Goal: Complete application form: Complete application form

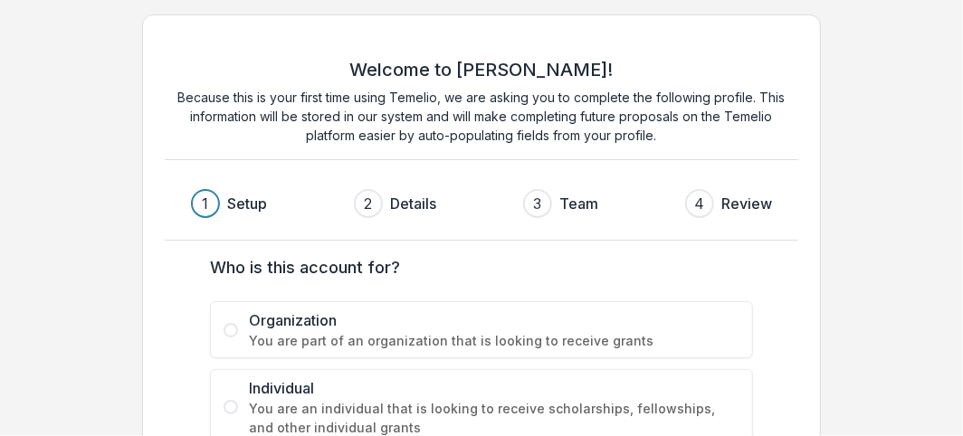
click at [345, 328] on span "Organization" at bounding box center [494, 320] width 490 height 22
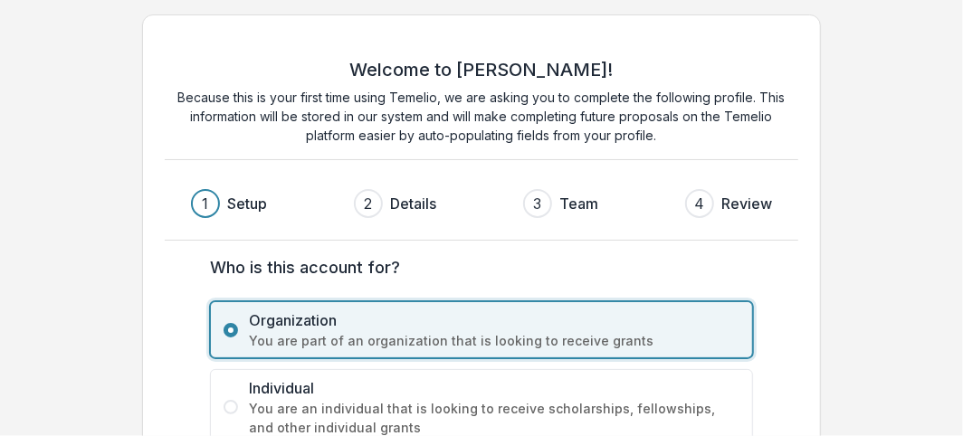
click at [305, 325] on span "Organization" at bounding box center [494, 320] width 490 height 22
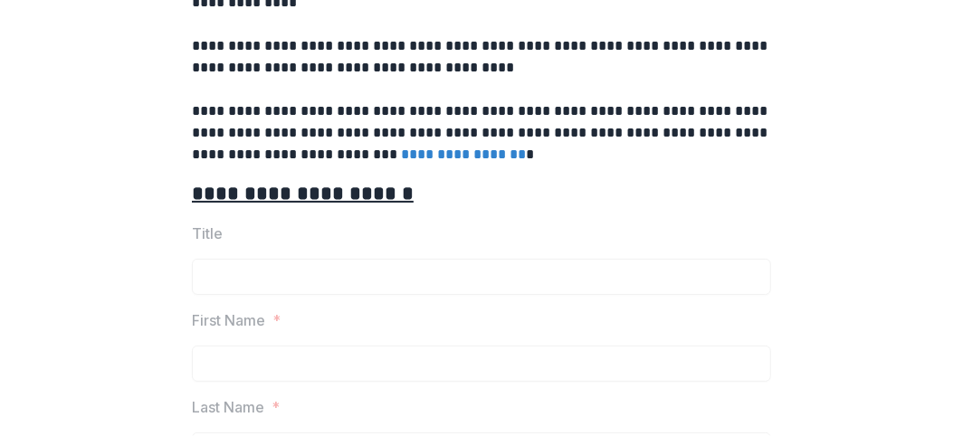
scroll to position [685, 0]
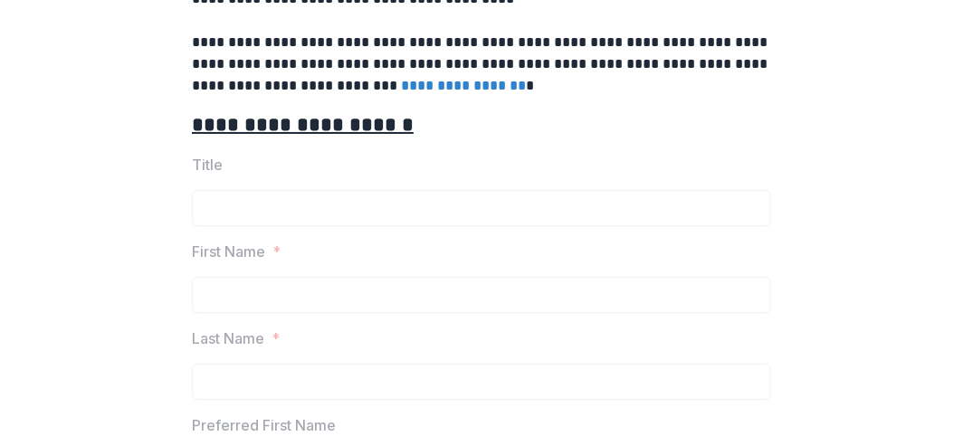
click at [199, 161] on p "Title" at bounding box center [207, 165] width 31 height 22
click at [245, 249] on p "First Name" at bounding box center [228, 252] width 73 height 22
click at [218, 267] on div "First Name *" at bounding box center [481, 277] width 579 height 72
click at [247, 268] on div "First Name *" at bounding box center [481, 277] width 579 height 72
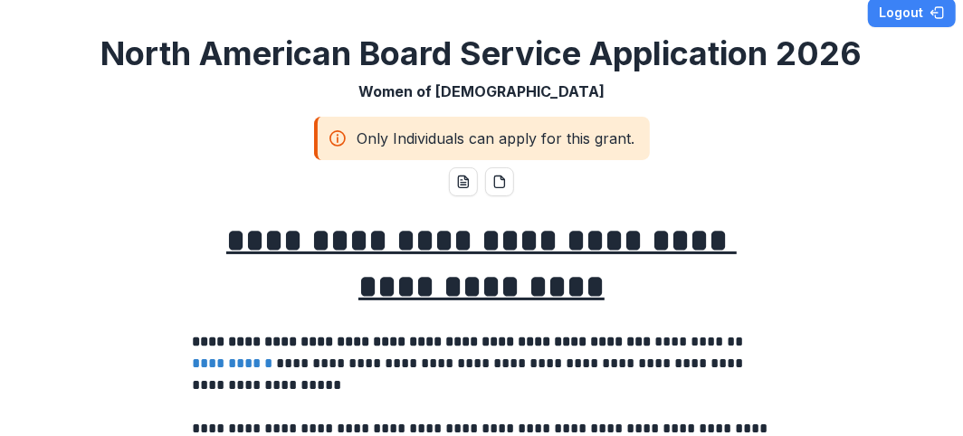
scroll to position [0, 0]
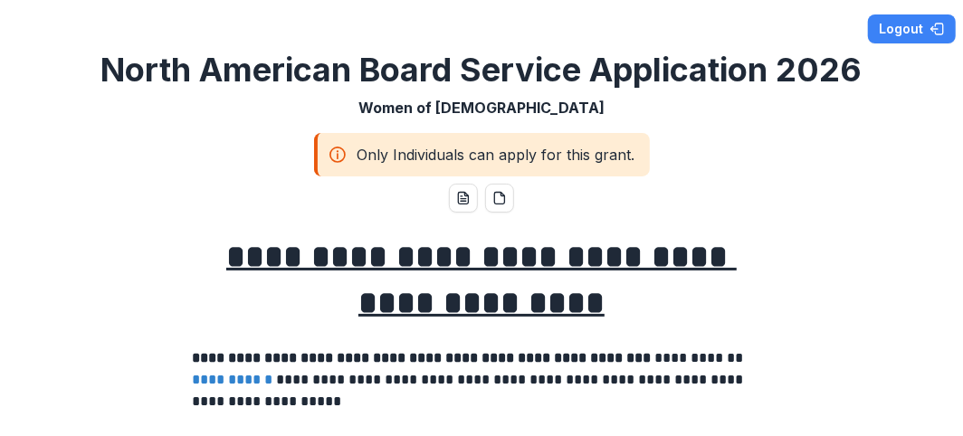
click at [371, 156] on div "Only Individuals can apply for this grant." at bounding box center [482, 154] width 336 height 43
click at [262, 376] on link "**********" at bounding box center [232, 380] width 81 height 14
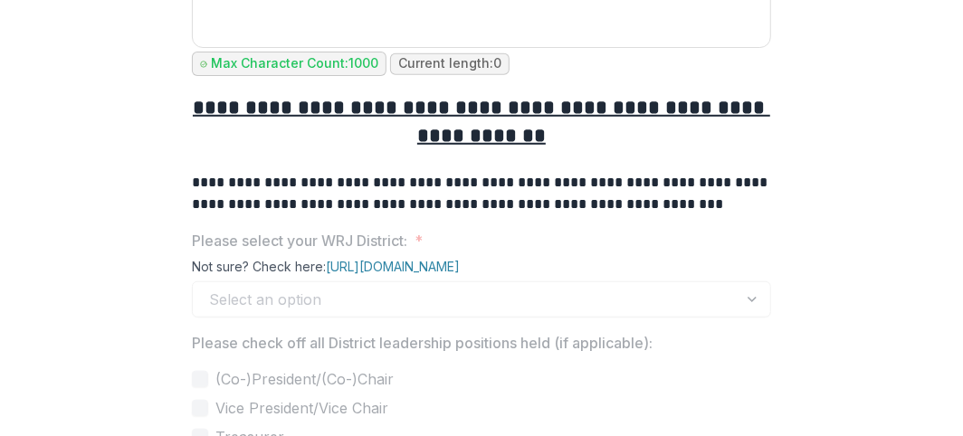
scroll to position [4811, 0]
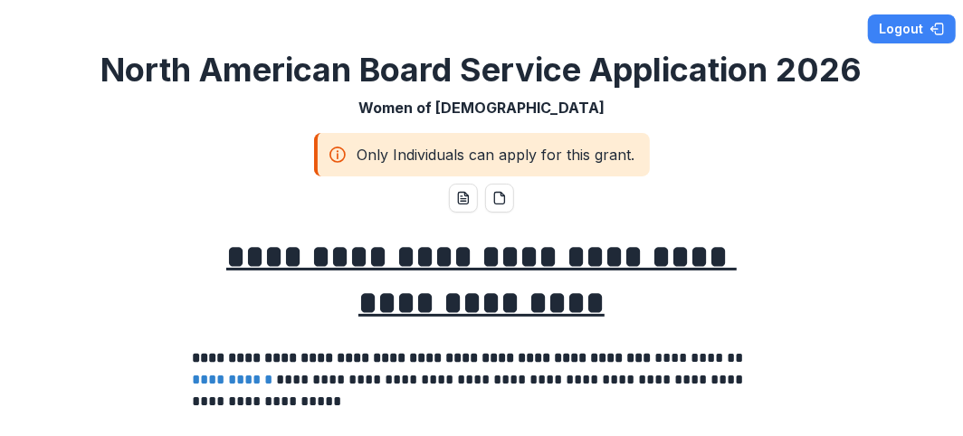
click at [335, 150] on icon at bounding box center [337, 155] width 18 height 22
click at [338, 154] on line at bounding box center [338, 156] width 0 height 5
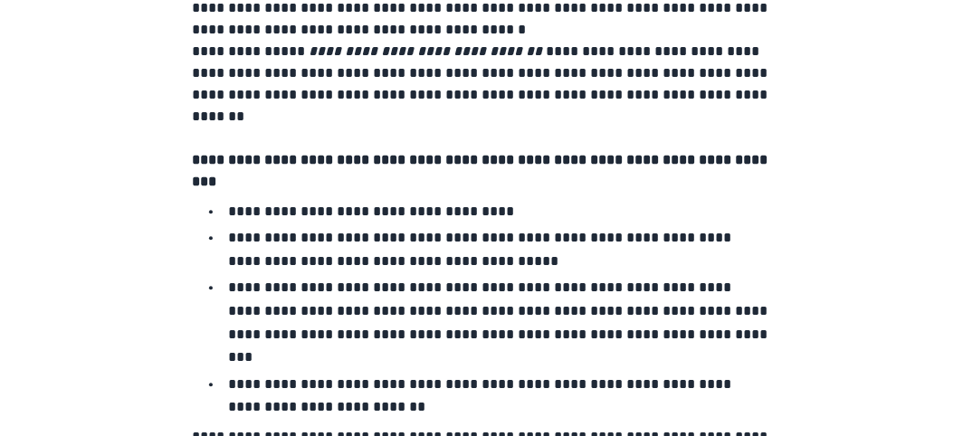
scroll to position [13495, 0]
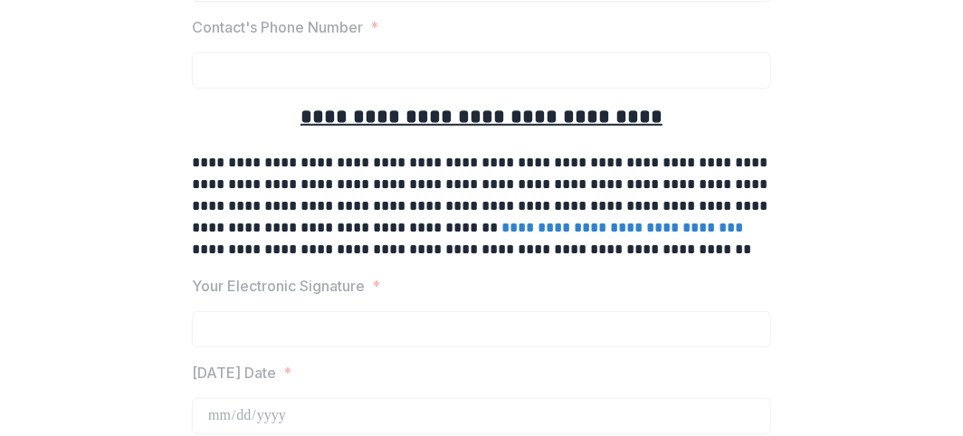
click at [501, 221] on link "**********" at bounding box center [622, 228] width 242 height 14
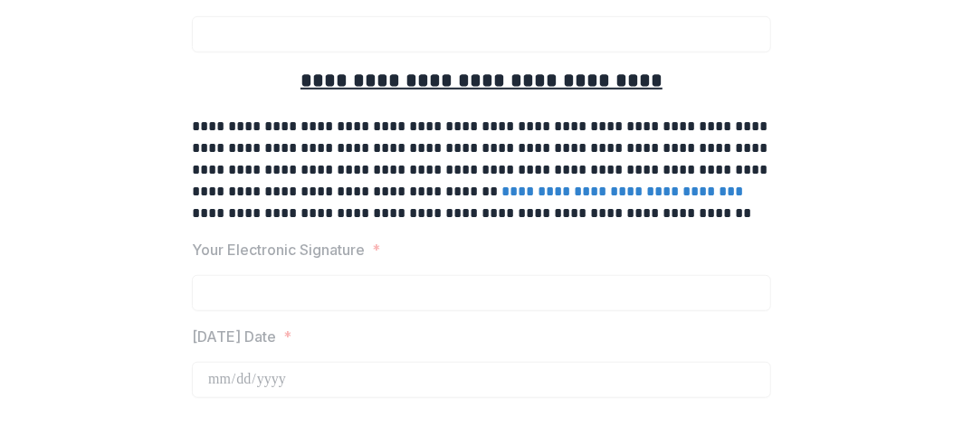
scroll to position [13458, 0]
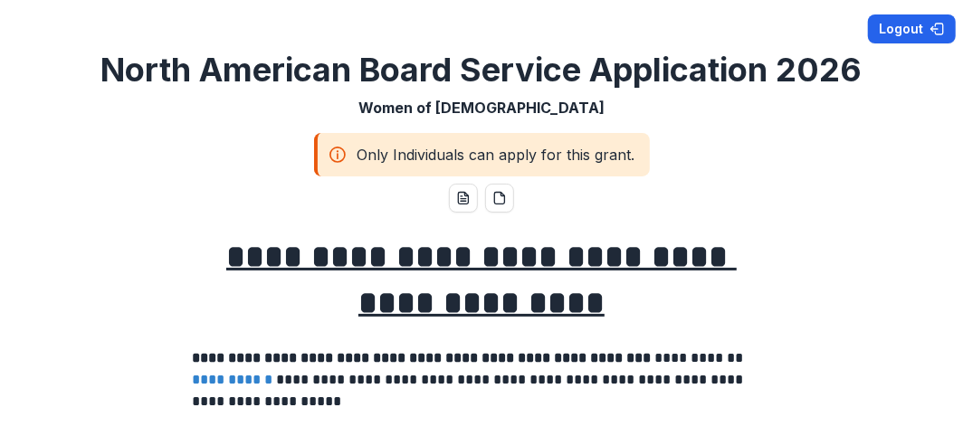
click at [891, 27] on button "Logout" at bounding box center [912, 28] width 88 height 29
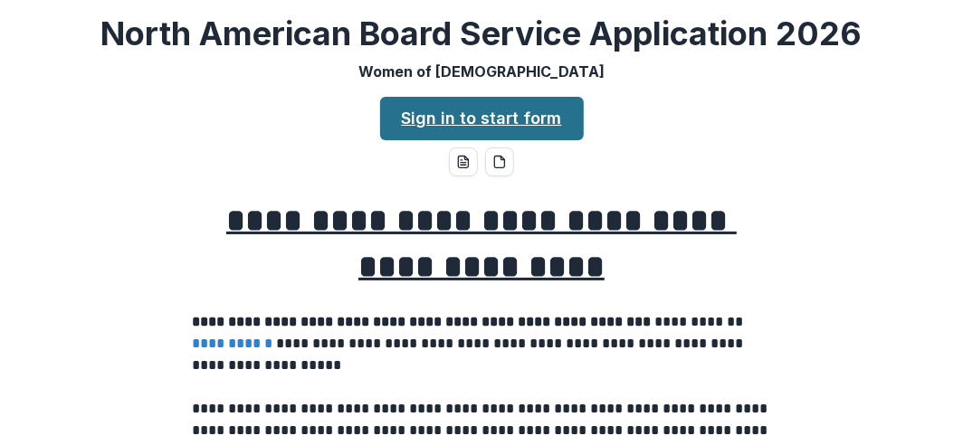
click at [463, 115] on link "Sign in to start form" at bounding box center [482, 118] width 204 height 43
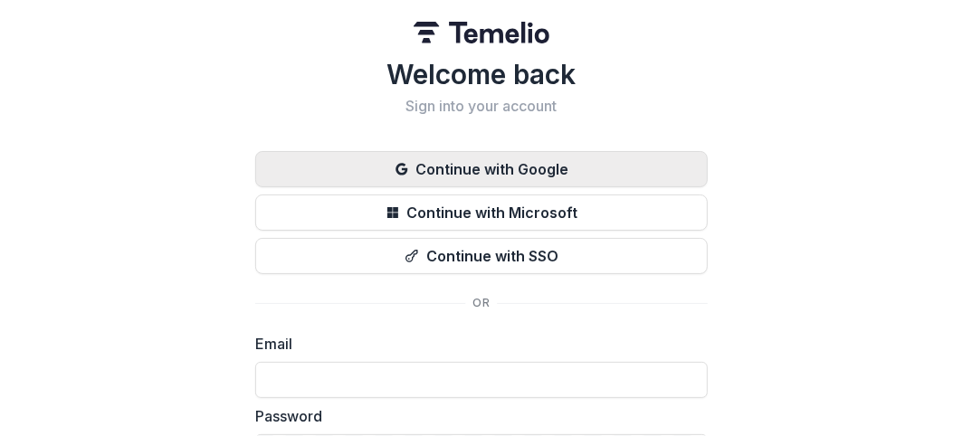
click at [463, 166] on button "Continue with Google" at bounding box center [481, 169] width 452 height 36
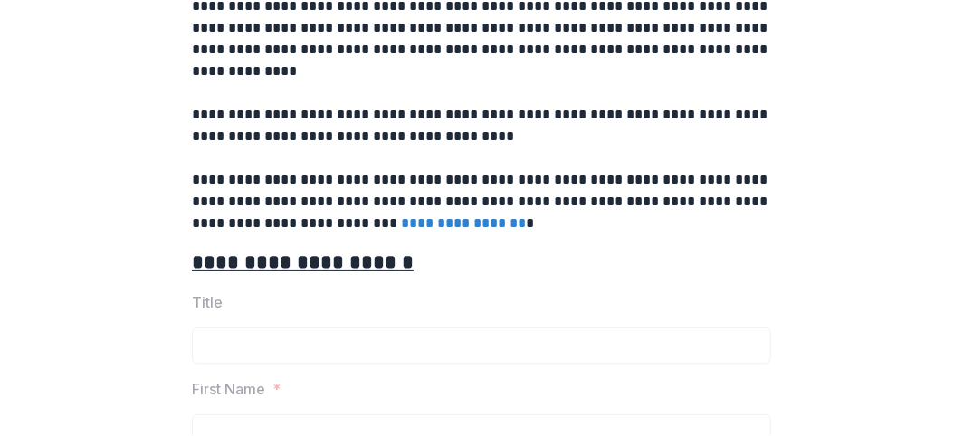
scroll to position [684, 0]
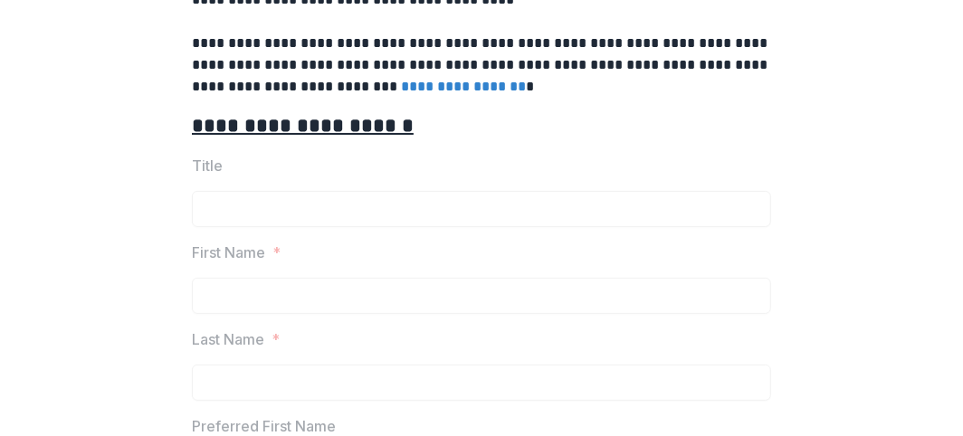
click at [245, 246] on p "First Name" at bounding box center [228, 253] width 73 height 22
click at [243, 248] on p "First Name" at bounding box center [228, 253] width 73 height 22
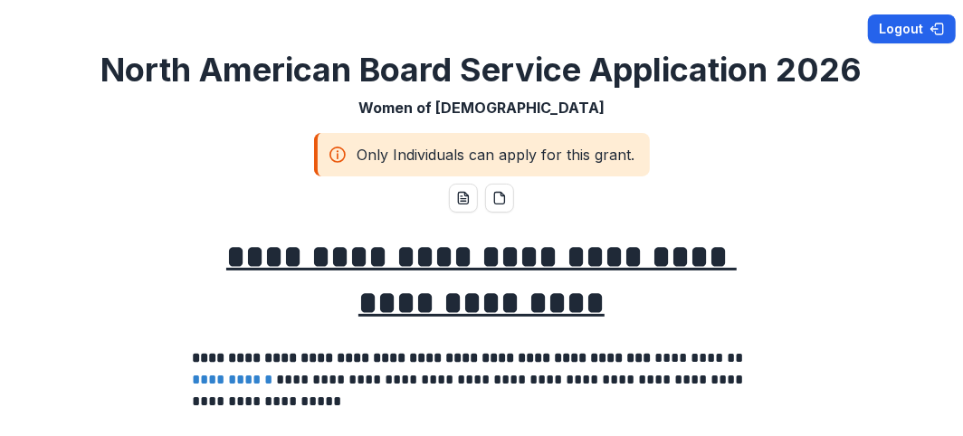
click at [883, 25] on button "Logout" at bounding box center [912, 28] width 88 height 29
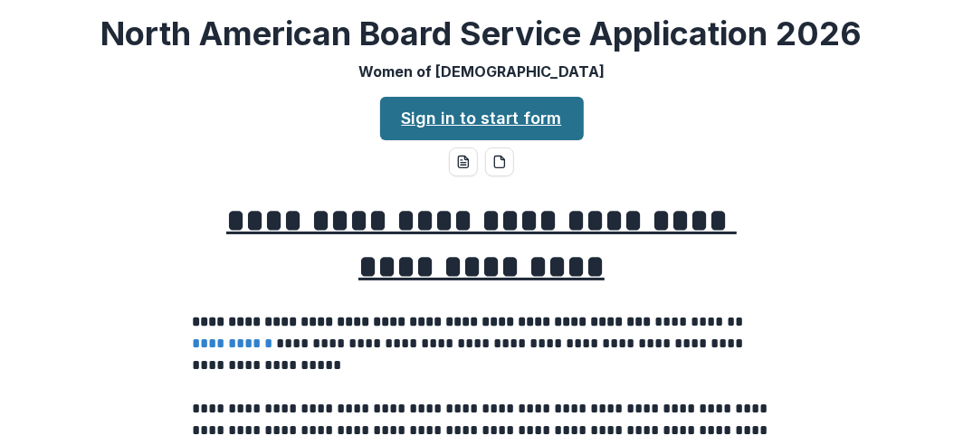
click at [438, 115] on link "Sign in to start form" at bounding box center [482, 118] width 204 height 43
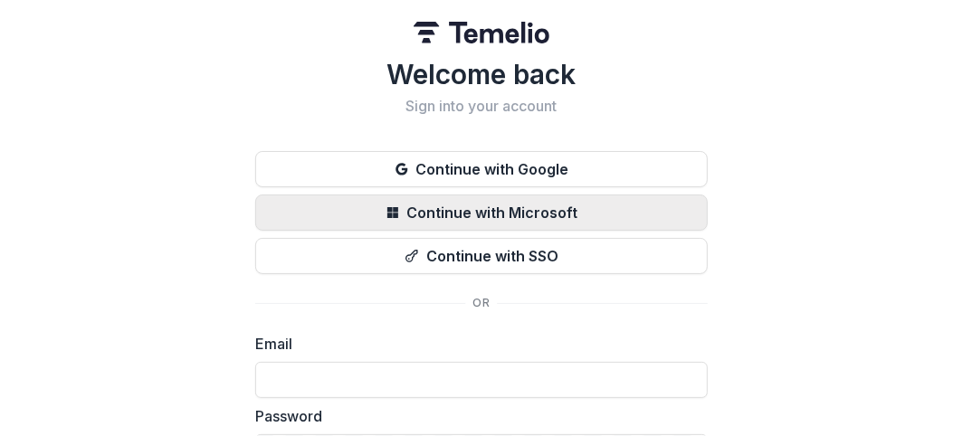
click at [461, 207] on button "Continue with Microsoft" at bounding box center [481, 213] width 452 height 36
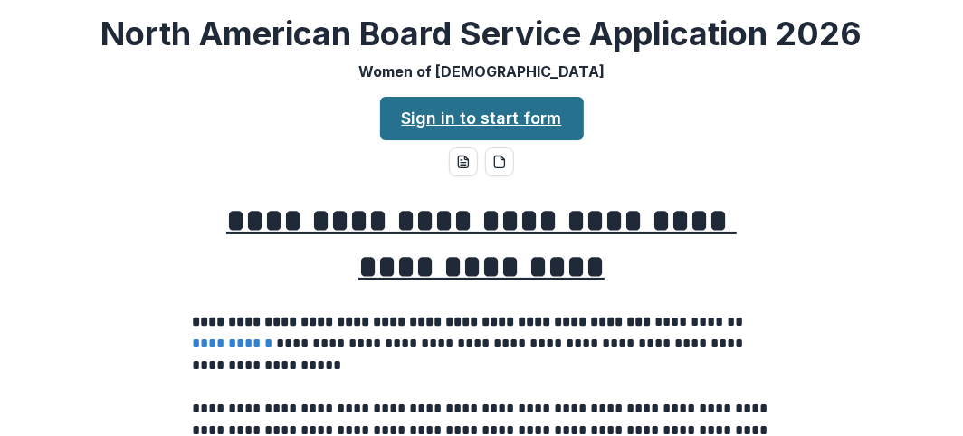
click at [487, 116] on link "Sign in to start form" at bounding box center [482, 118] width 204 height 43
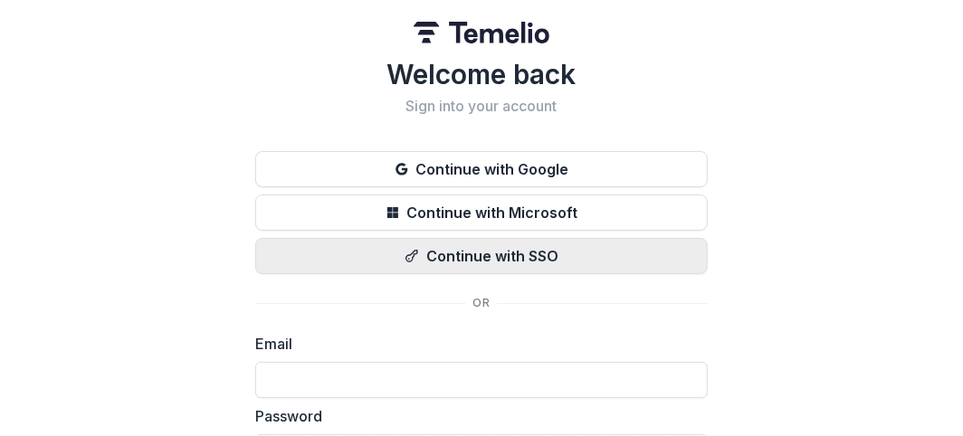
click at [493, 252] on button "Continue with SSO" at bounding box center [481, 256] width 452 height 36
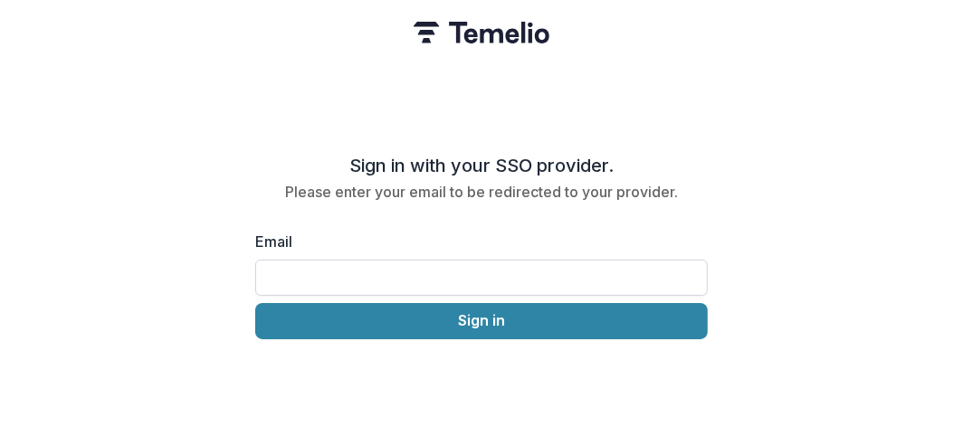
click at [310, 269] on input "Email" at bounding box center [481, 278] width 452 height 36
type input "**********"
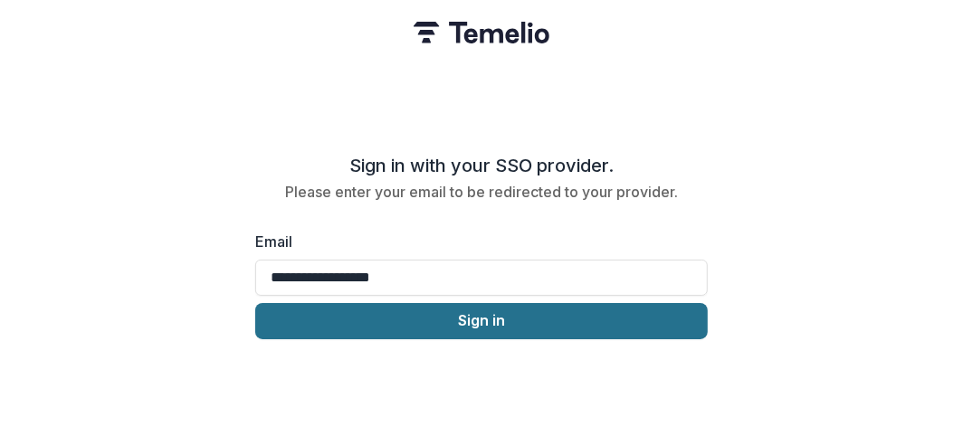
click at [473, 310] on button "Sign in" at bounding box center [481, 321] width 452 height 36
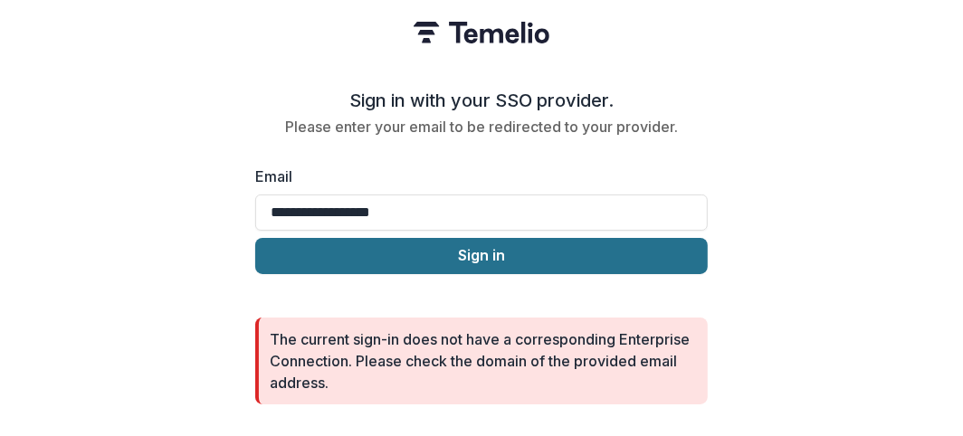
click at [482, 250] on button "Sign in" at bounding box center [481, 256] width 452 height 36
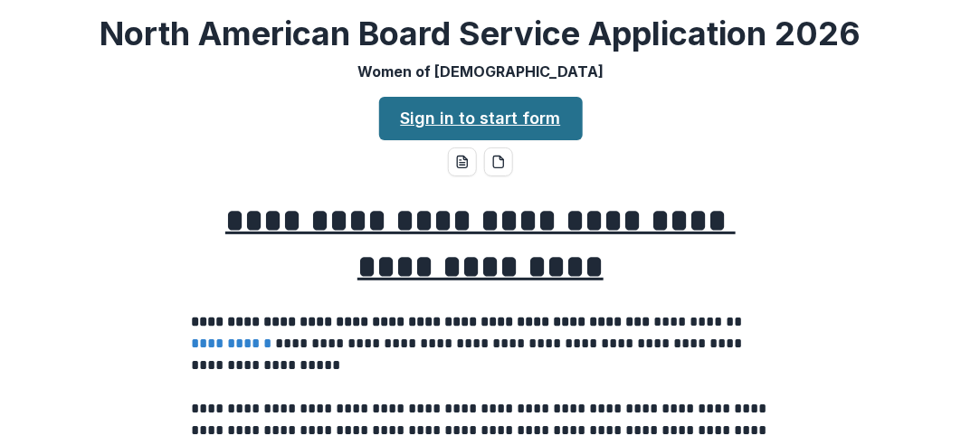
click at [501, 109] on link "Sign in to start form" at bounding box center [481, 118] width 204 height 43
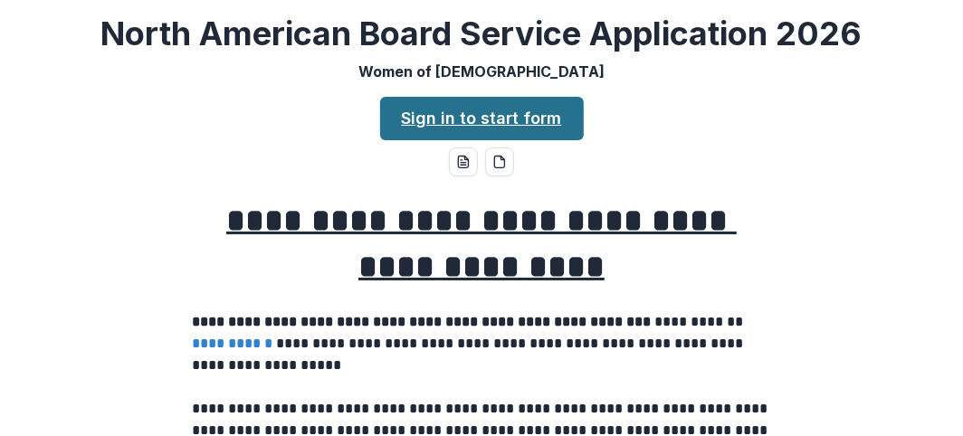
click at [537, 117] on link "Sign in to start form" at bounding box center [482, 118] width 204 height 43
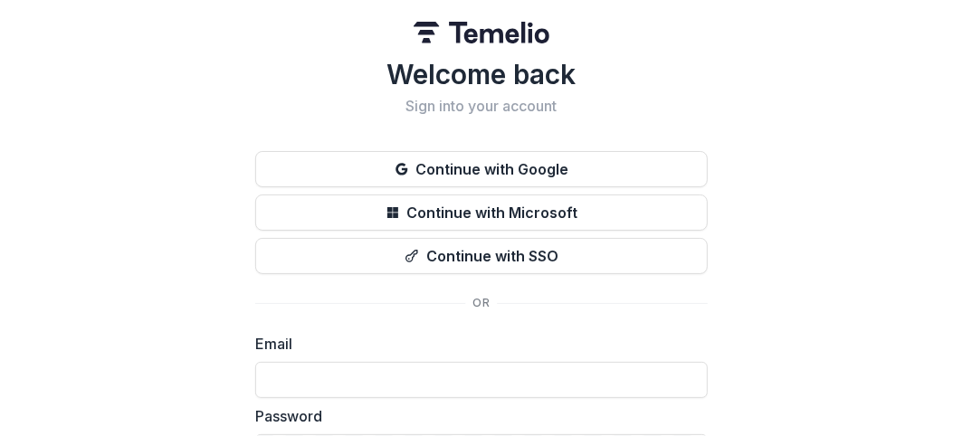
click at [299, 354] on label "Email" at bounding box center [476, 344] width 442 height 22
click at [284, 339] on label "Email" at bounding box center [476, 344] width 442 height 22
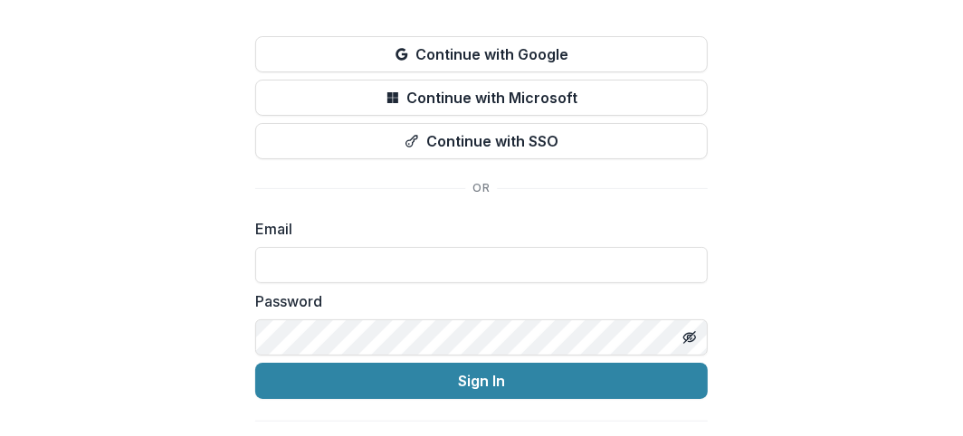
scroll to position [119, 0]
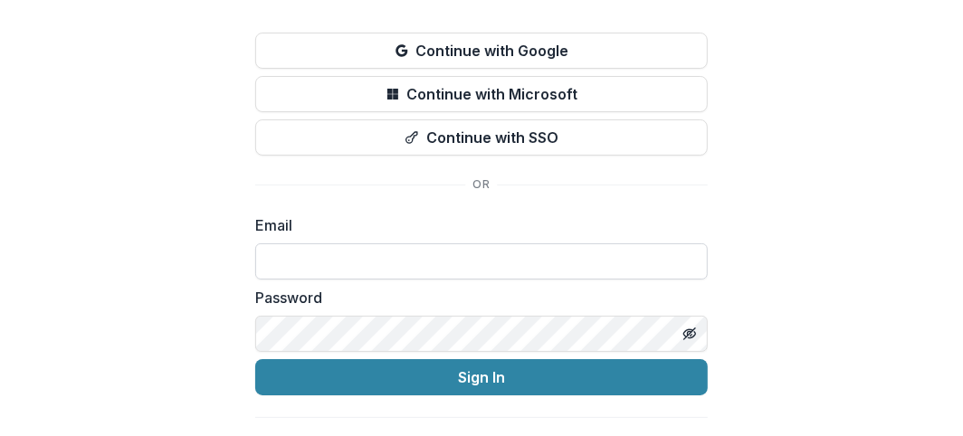
click at [276, 255] on input at bounding box center [481, 261] width 452 height 36
type input "**********"
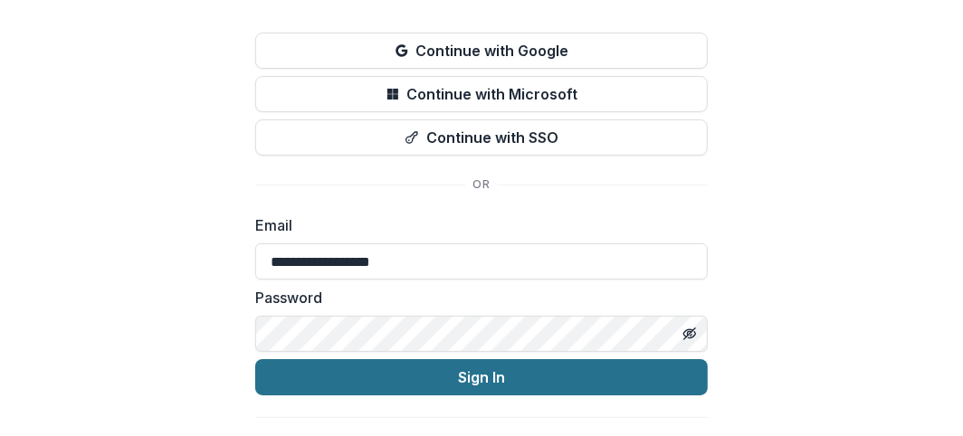
click at [465, 372] on button "Sign In" at bounding box center [481, 377] width 452 height 36
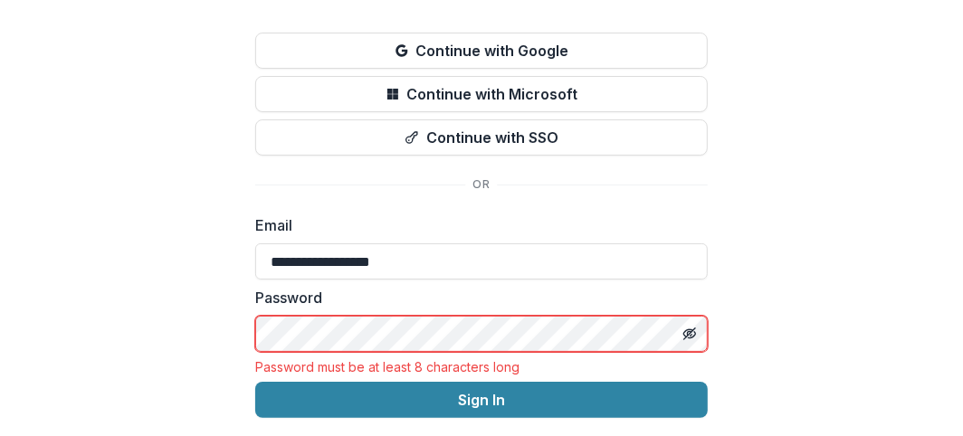
click at [214, 326] on div "**********" at bounding box center [481, 181] width 963 height 600
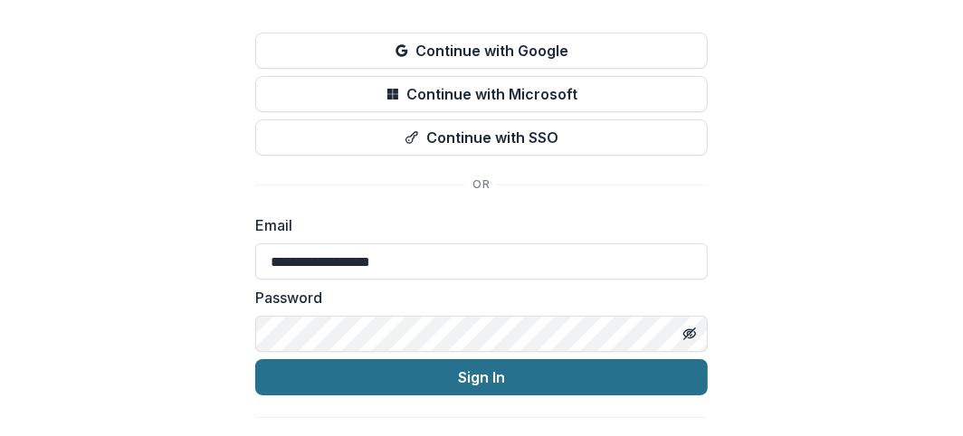
click at [465, 368] on button "Sign In" at bounding box center [481, 377] width 452 height 36
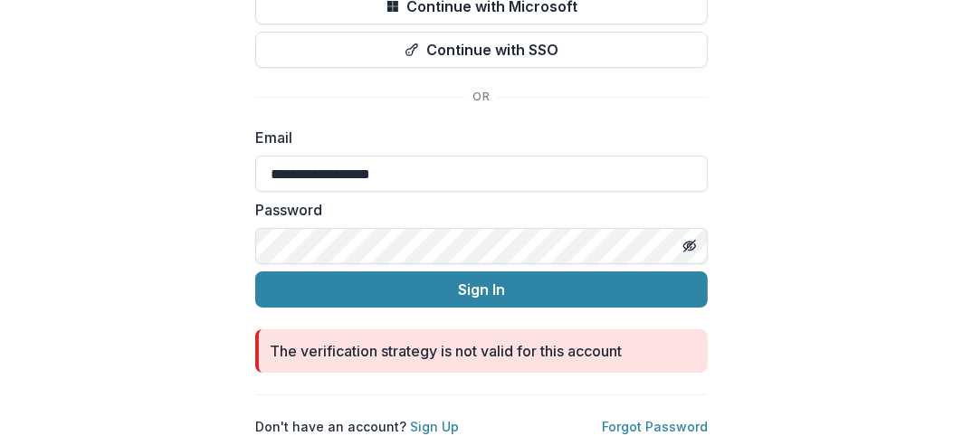
scroll to position [219, 0]
click at [411, 419] on link "Sign Up" at bounding box center [434, 426] width 49 height 15
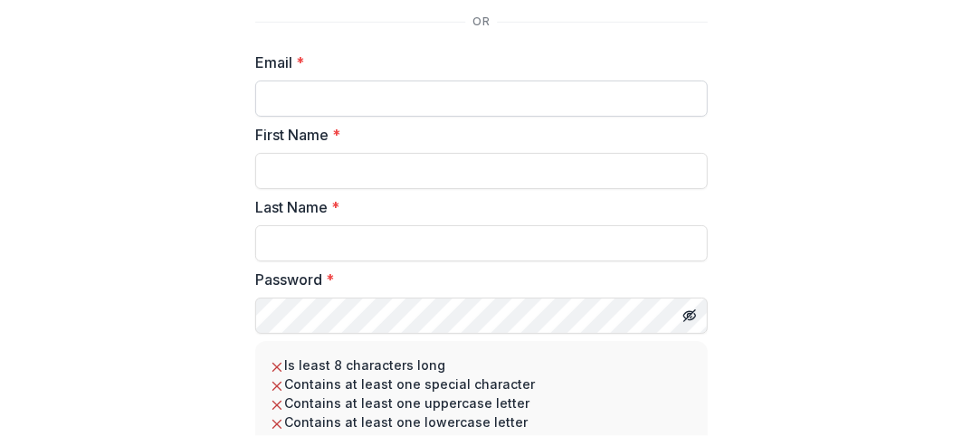
click at [297, 89] on input "Email *" at bounding box center [481, 99] width 452 height 36
click at [307, 99] on input "Email *" at bounding box center [481, 99] width 452 height 36
type input "*"
click at [299, 105] on input "Email *" at bounding box center [481, 99] width 452 height 36
type input "**********"
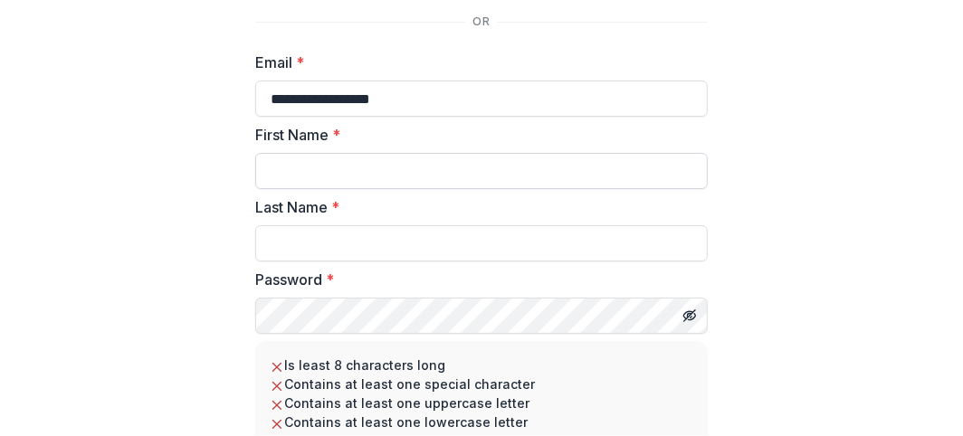
click at [301, 166] on input "First Name *" at bounding box center [481, 171] width 452 height 36
type input "******"
drag, startPoint x: 281, startPoint y: 243, endPoint x: 234, endPoint y: 243, distance: 46.1
click at [234, 243] on div "**********" at bounding box center [481, 184] width 963 height 807
type input "*****"
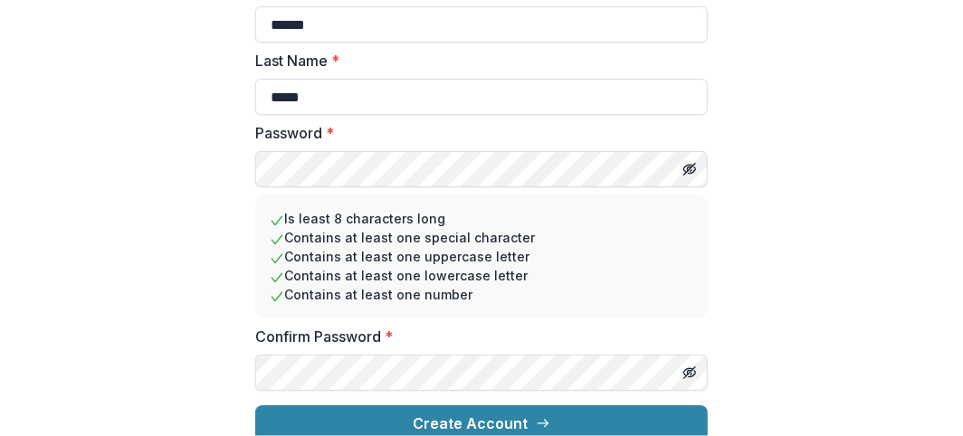
scroll to position [385, 0]
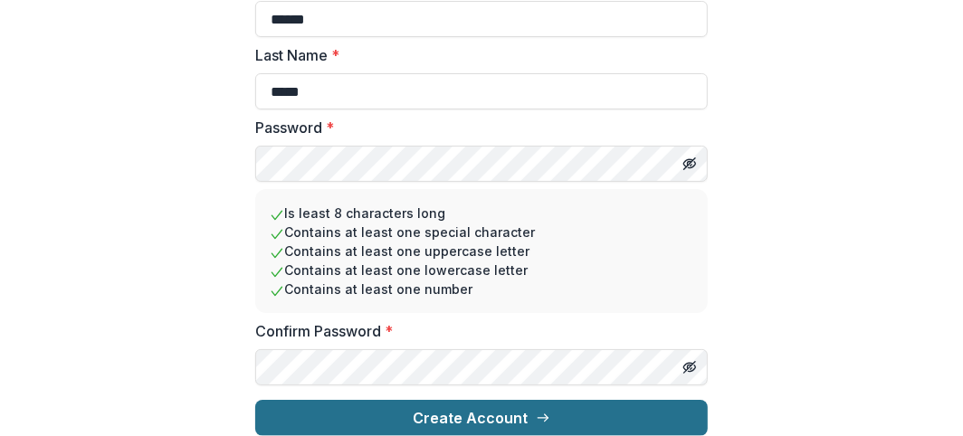
click at [492, 404] on button "Create Account" at bounding box center [481, 418] width 452 height 36
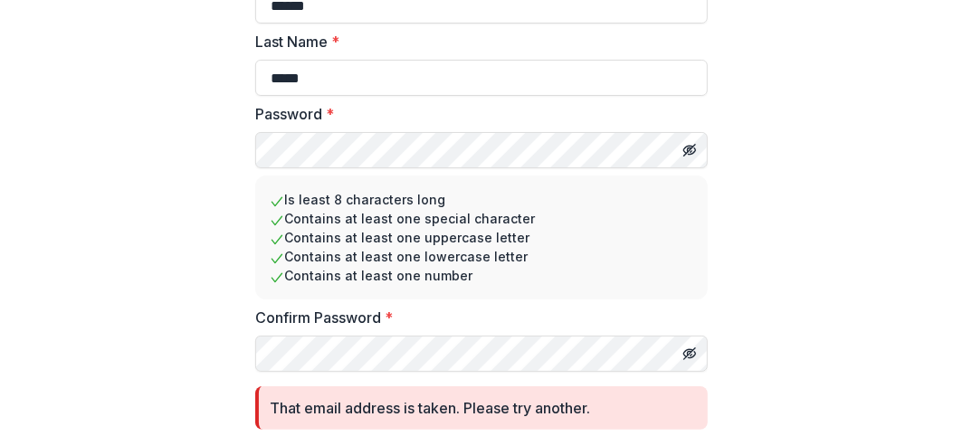
scroll to position [442, 0]
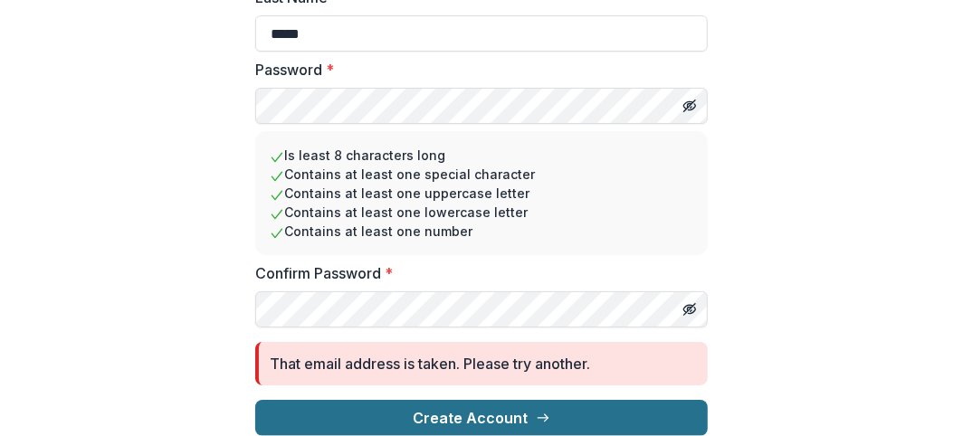
click at [495, 401] on button "Create Account" at bounding box center [481, 418] width 452 height 36
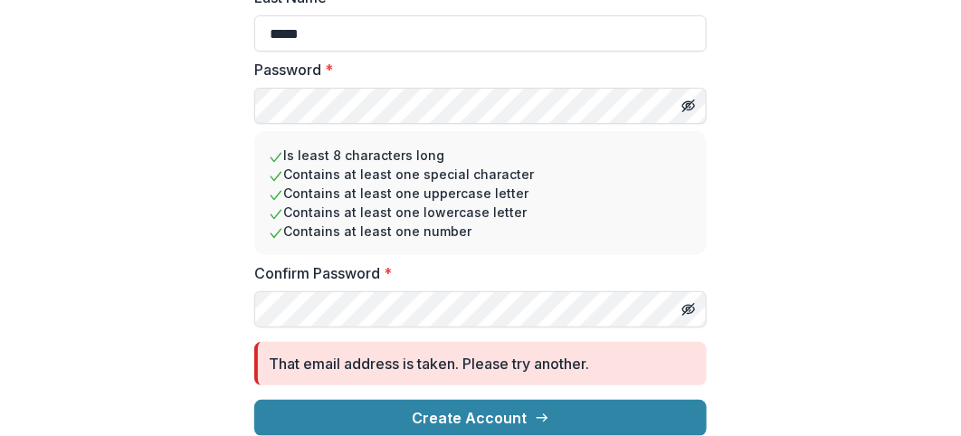
click at [172, 86] on div "**********" at bounding box center [480, 3] width 961 height 865
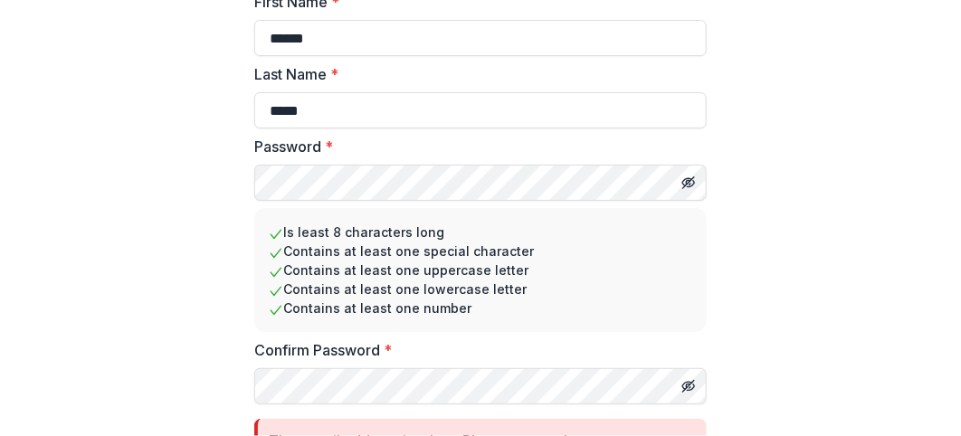
click at [160, 377] on div "**********" at bounding box center [480, 80] width 961 height 865
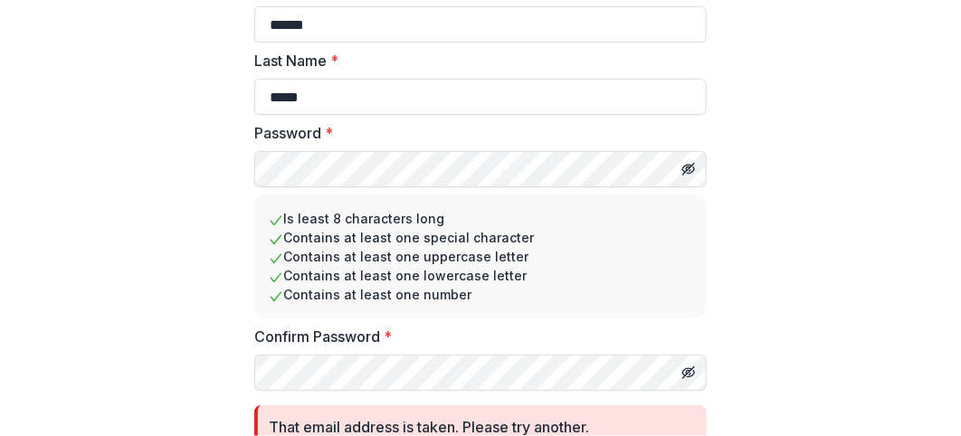
scroll to position [432, 0]
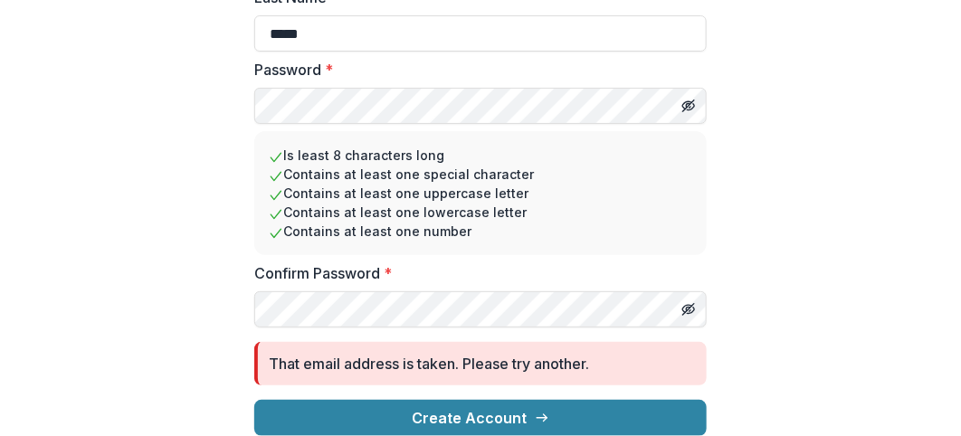
click at [575, 256] on form "**********" at bounding box center [480, 139] width 452 height 595
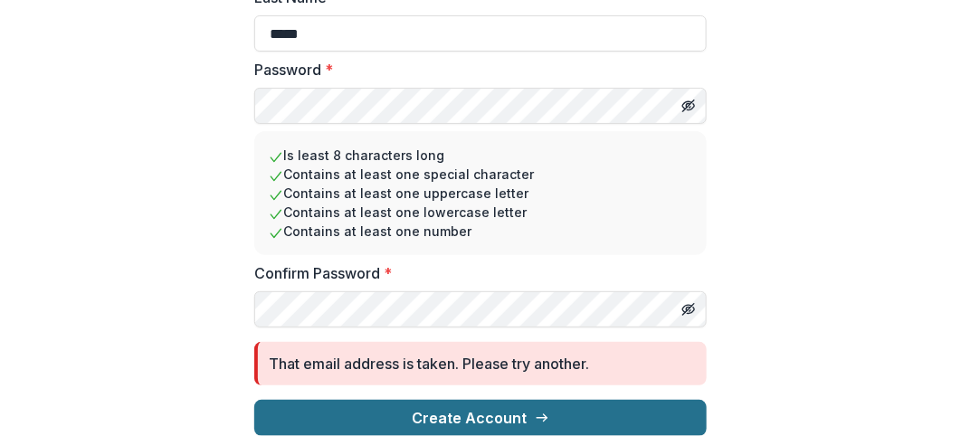
click at [446, 412] on button "Create Account" at bounding box center [480, 418] width 452 height 36
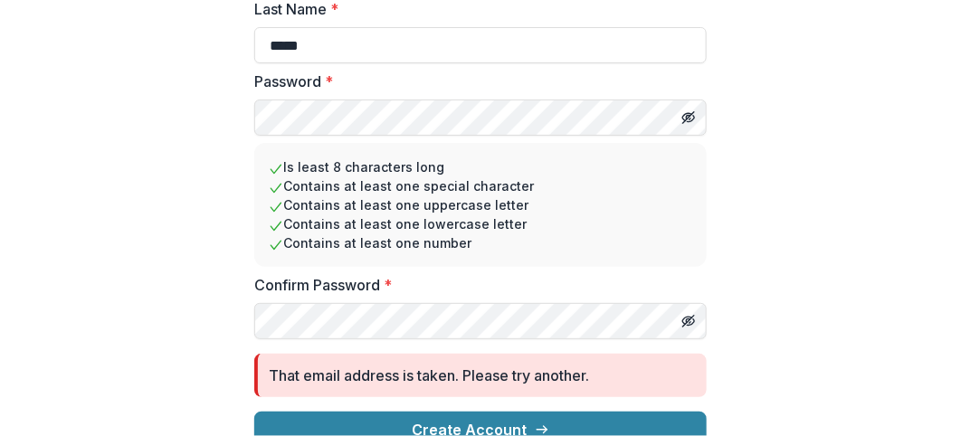
scroll to position [442, 0]
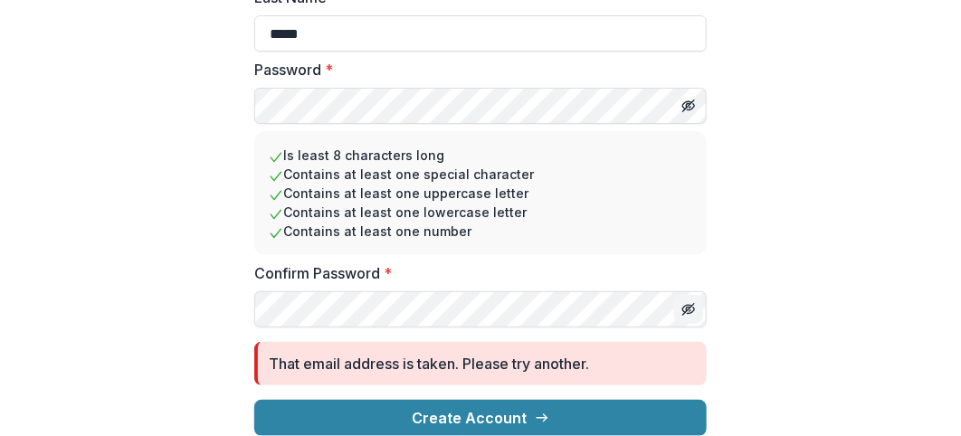
click at [682, 302] on icon "Toggle password visibility" at bounding box center [688, 309] width 14 height 14
click at [682, 99] on icon "Toggle password visibility" at bounding box center [688, 106] width 14 height 14
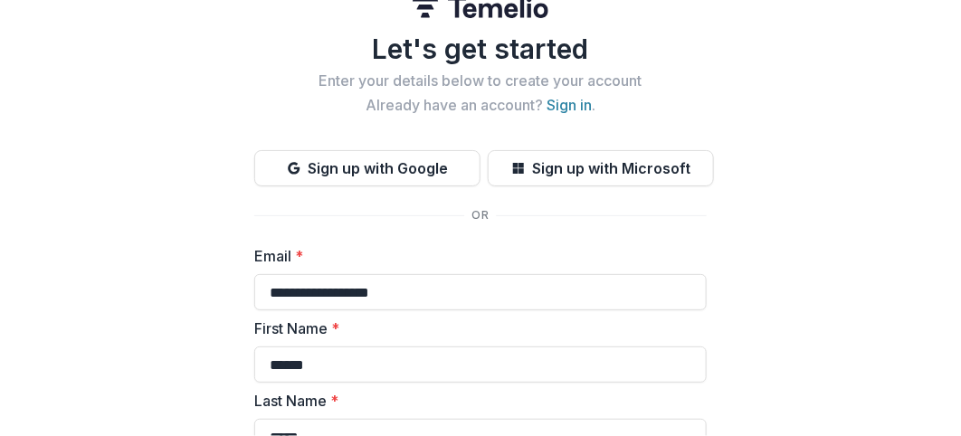
scroll to position [0, 0]
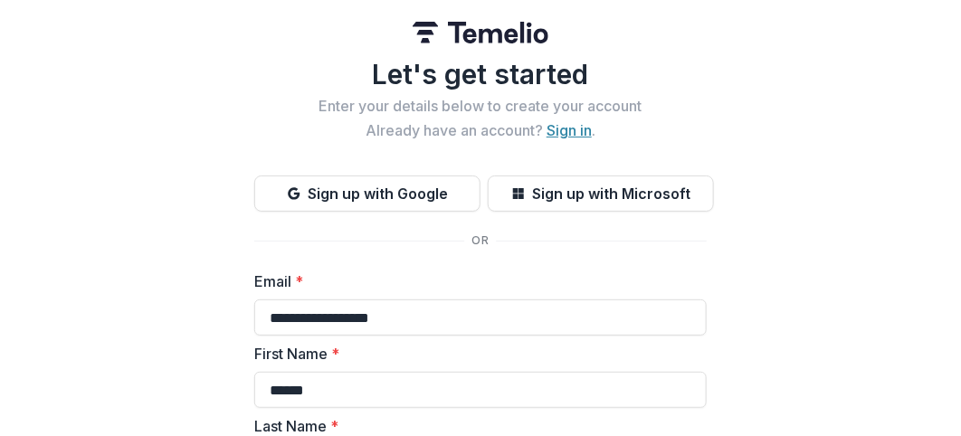
click at [560, 127] on link "Sign in" at bounding box center [569, 130] width 45 height 18
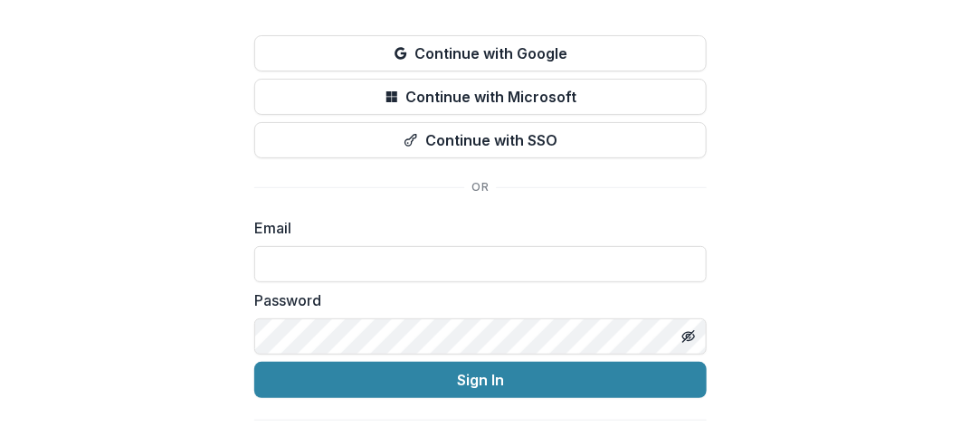
scroll to position [155, 0]
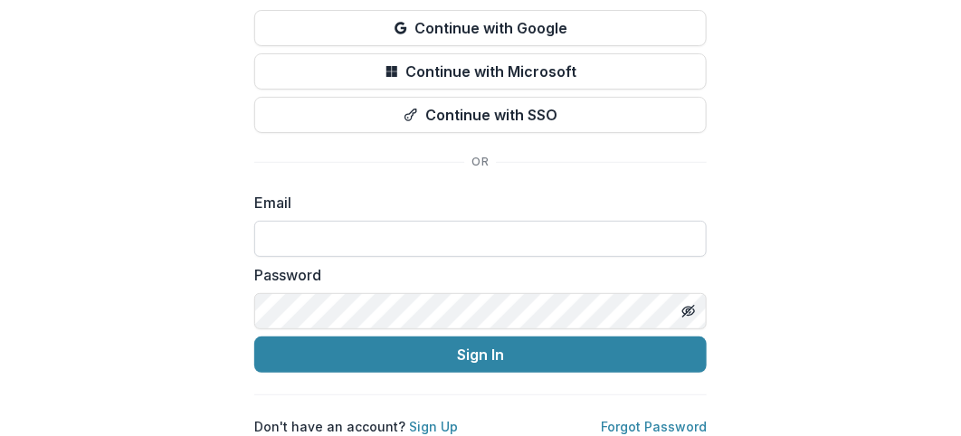
click at [321, 225] on input at bounding box center [480, 239] width 452 height 36
type input "**********"
click at [681, 304] on icon "Toggle password visibility" at bounding box center [688, 311] width 14 height 14
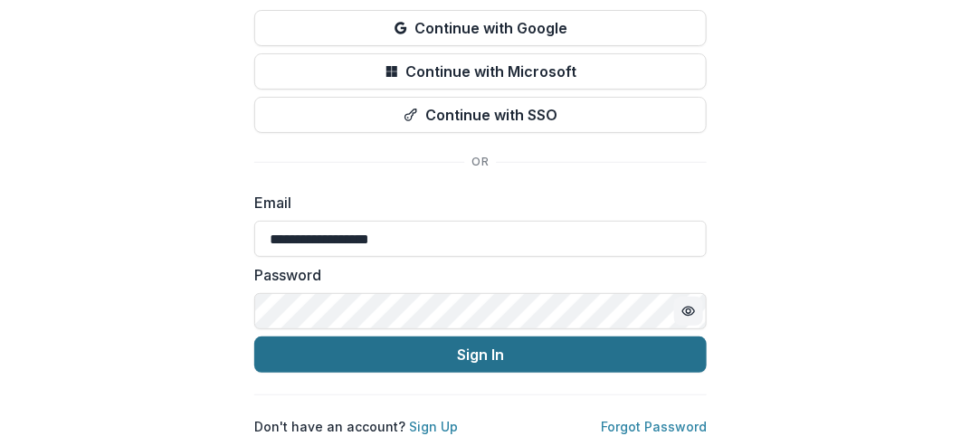
click at [490, 338] on button "Sign In" at bounding box center [480, 355] width 452 height 36
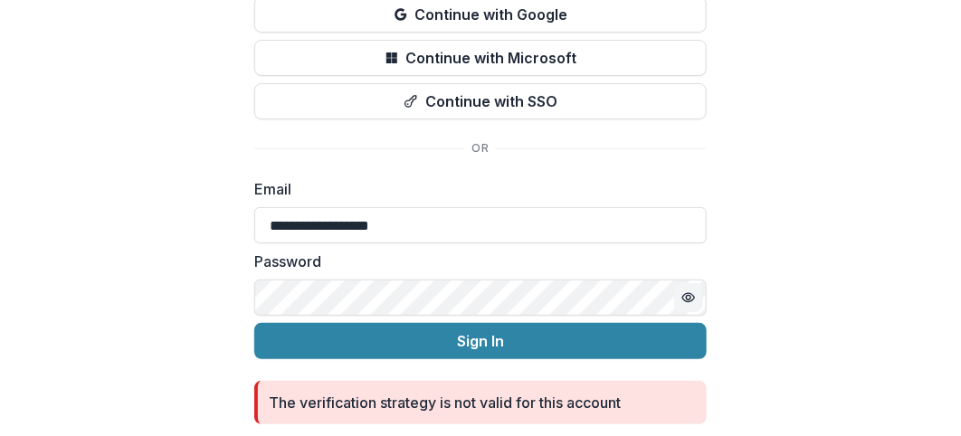
scroll to position [219, 0]
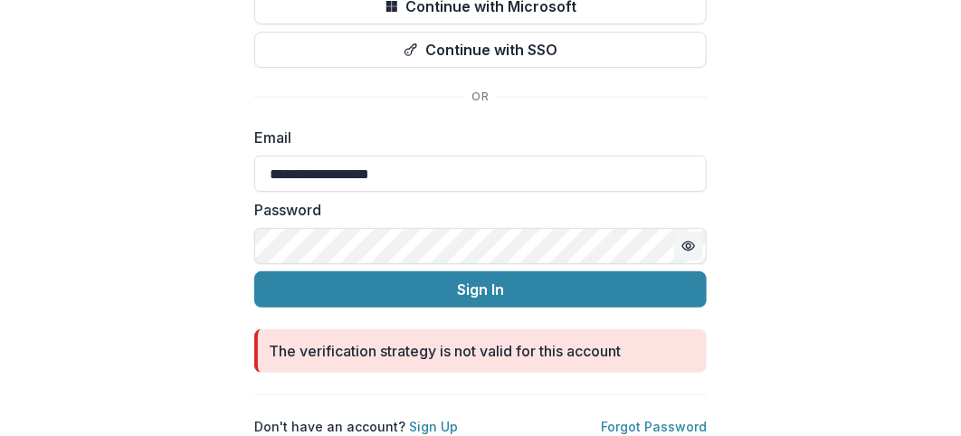
click at [794, 332] on div "**********" at bounding box center [480, 115] width 961 height 642
click at [647, 419] on link "Forgot Password" at bounding box center [654, 426] width 106 height 15
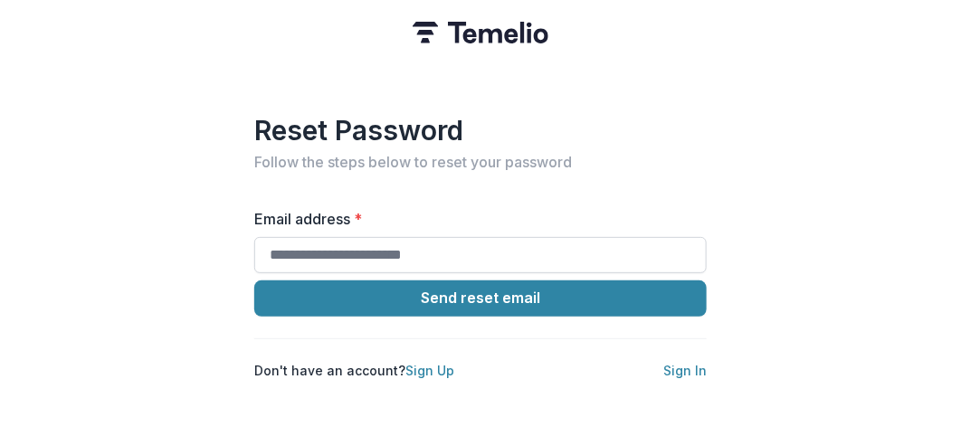
click at [330, 245] on input "Email address *" at bounding box center [480, 255] width 452 height 36
type input "**********"
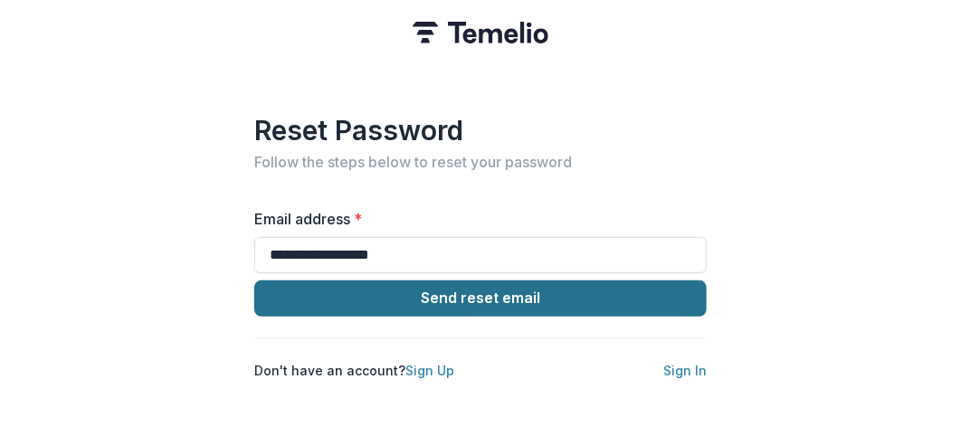
click at [465, 285] on button "Send reset email" at bounding box center [480, 299] width 452 height 36
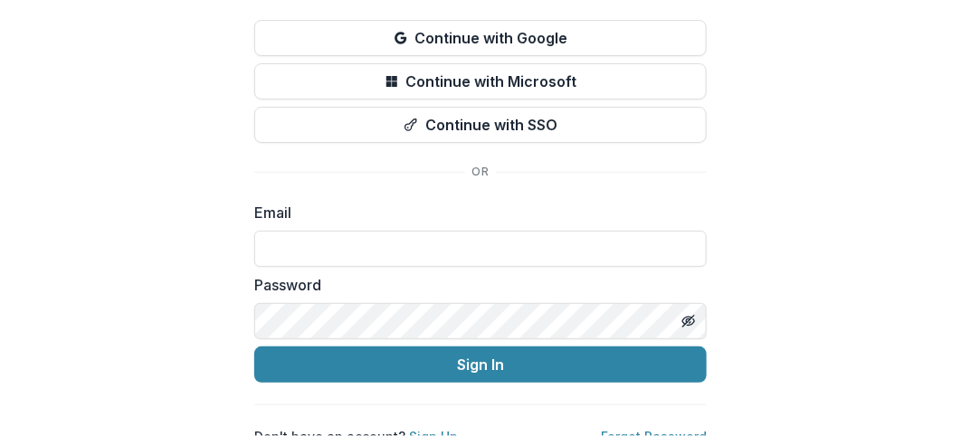
scroll to position [148, 0]
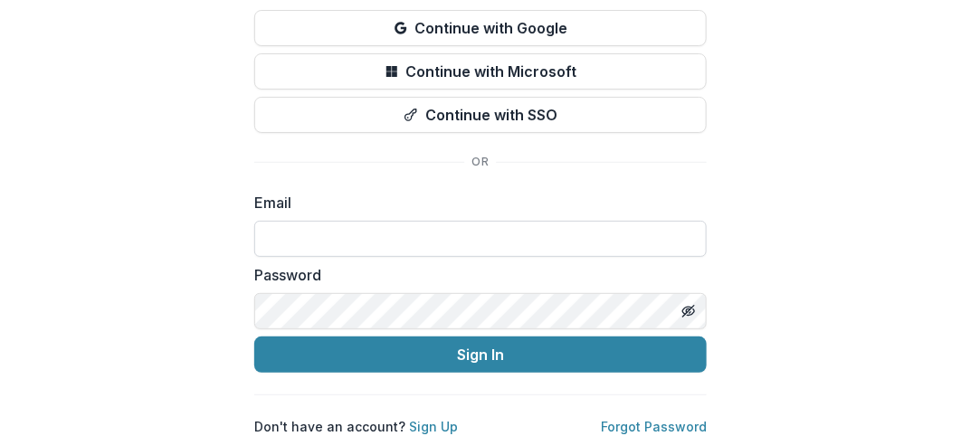
click at [290, 233] on input at bounding box center [480, 239] width 452 height 36
type input "**********"
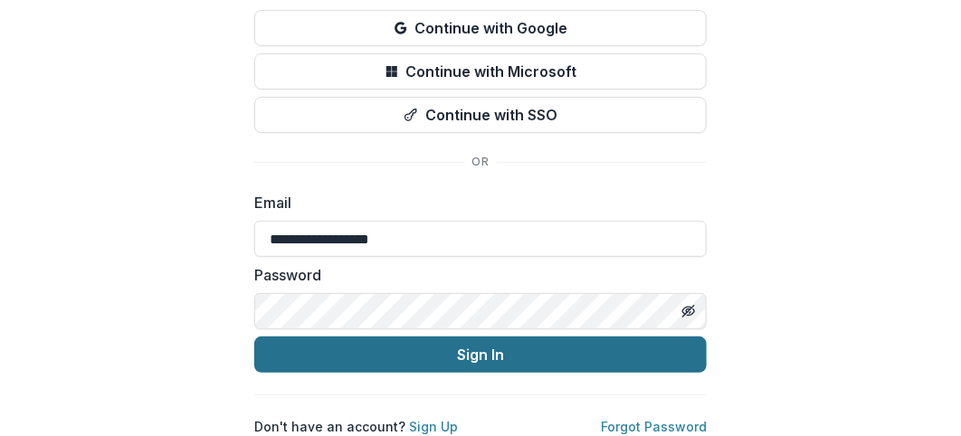
click at [473, 348] on button "Sign In" at bounding box center [480, 355] width 452 height 36
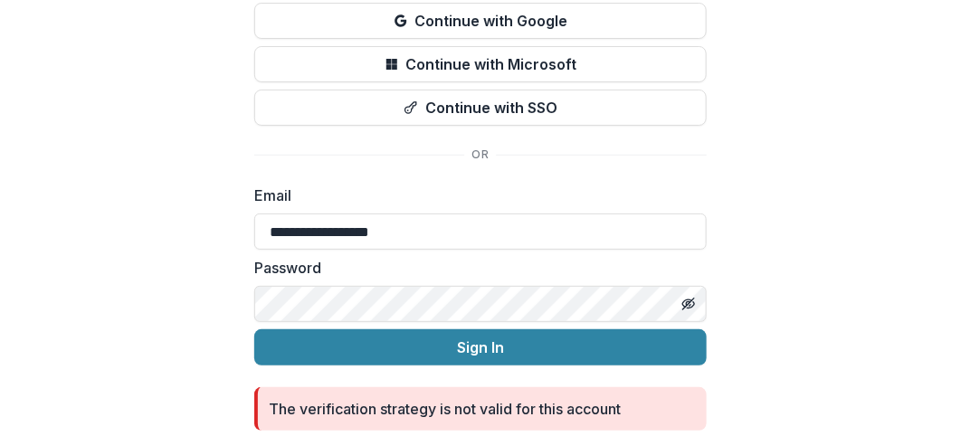
scroll to position [219, 0]
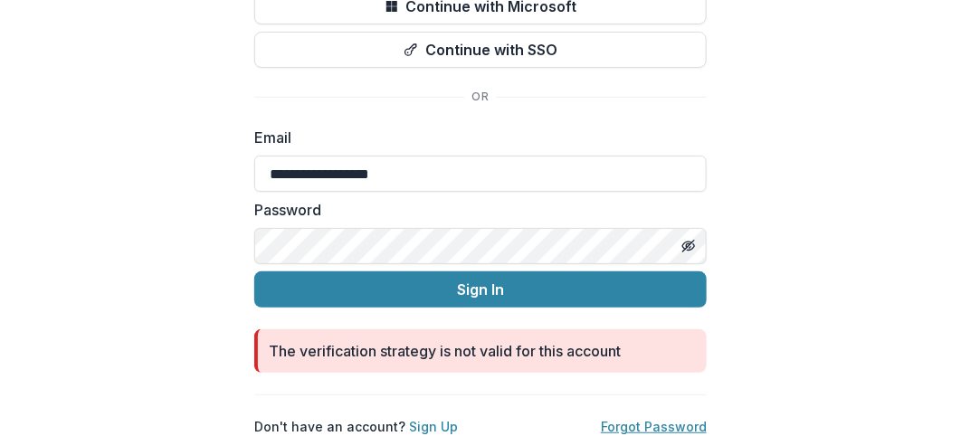
click at [629, 419] on link "Forgot Password" at bounding box center [654, 426] width 106 height 15
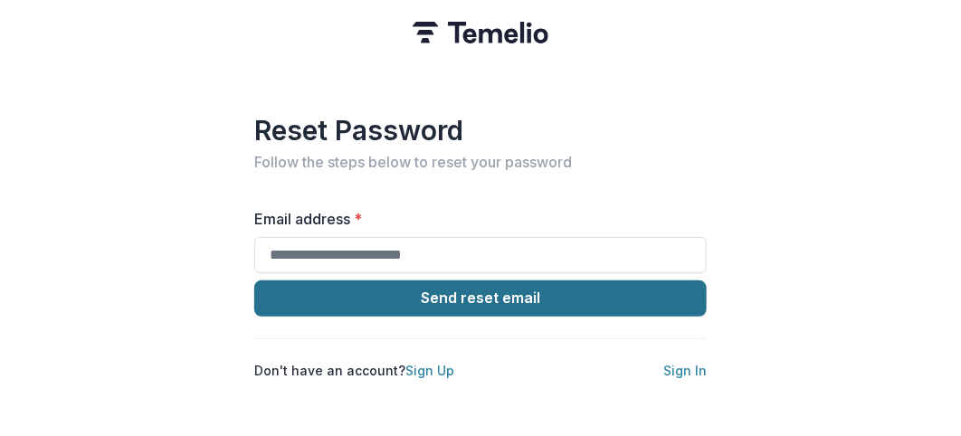
click at [446, 286] on button "Send reset email" at bounding box center [480, 299] width 452 height 36
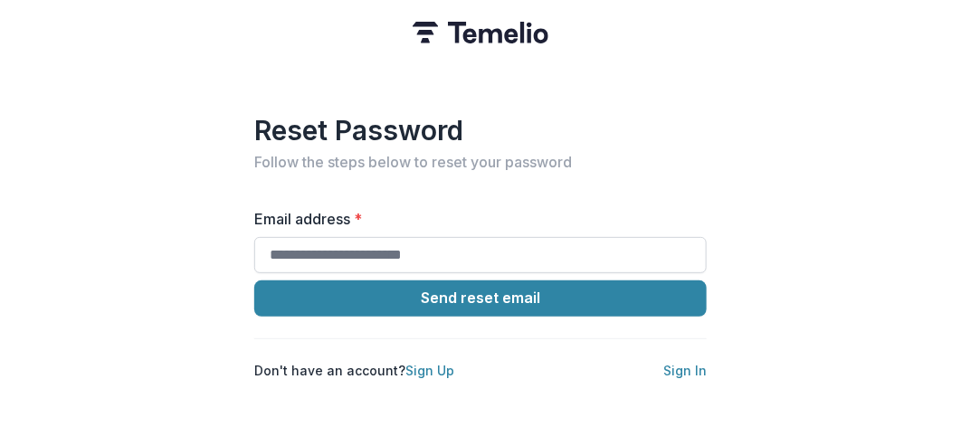
click at [335, 248] on input "Email address *" at bounding box center [480, 255] width 452 height 36
type input "**********"
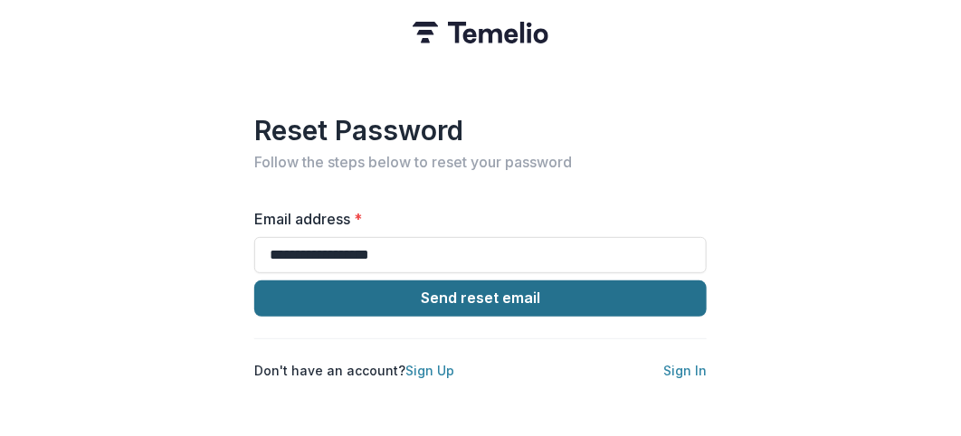
click at [460, 287] on button "Send reset email" at bounding box center [480, 299] width 452 height 36
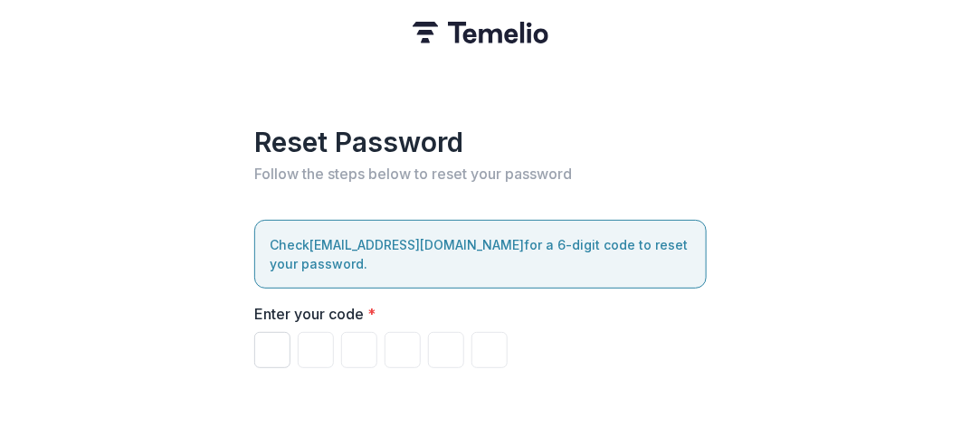
click at [269, 332] on input "Please enter your pin code" at bounding box center [272, 350] width 36 height 36
paste input "******"
type input "*"
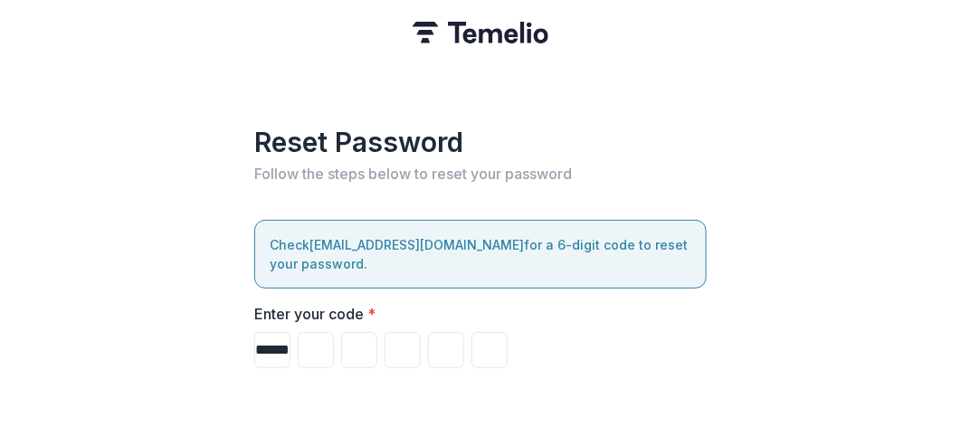
type input "*"
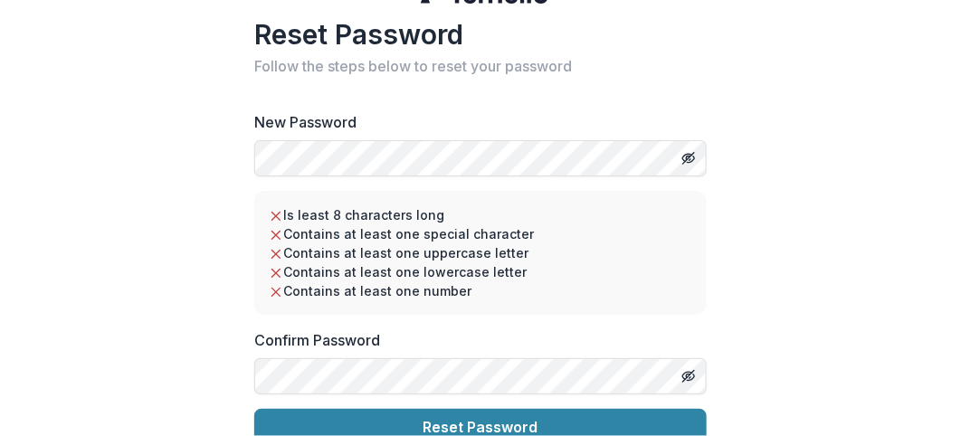
scroll to position [62, 0]
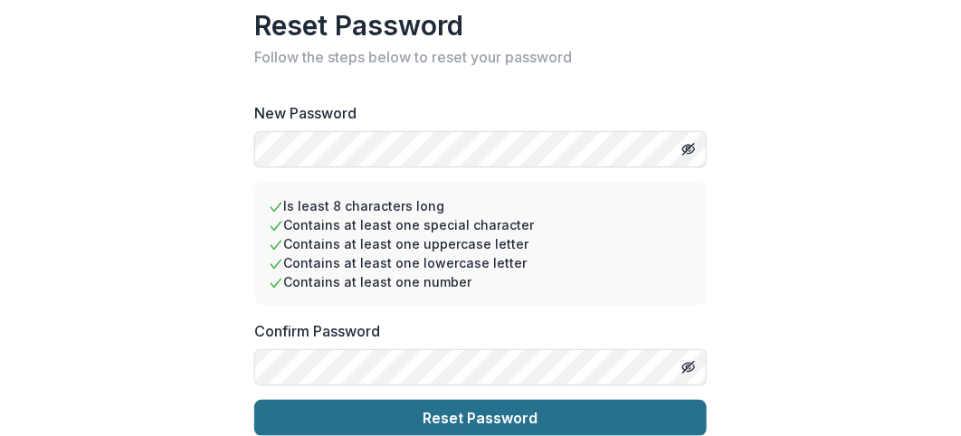
click at [515, 400] on button "Reset Password" at bounding box center [480, 418] width 452 height 36
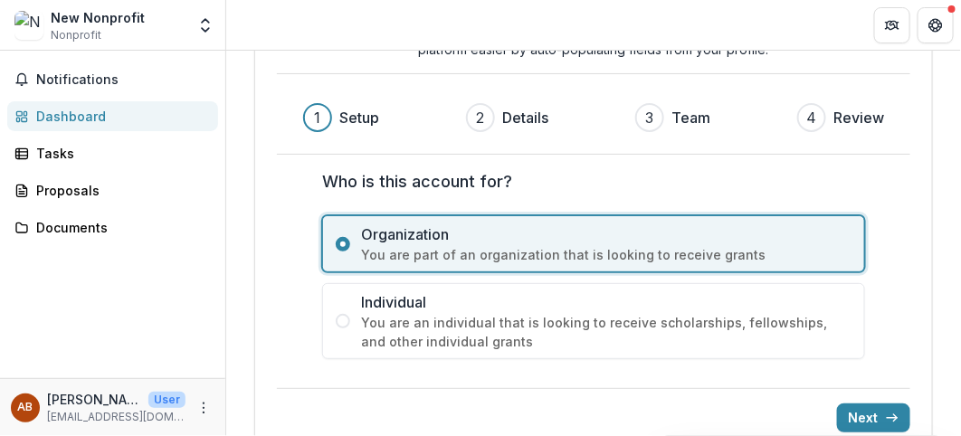
scroll to position [166, 0]
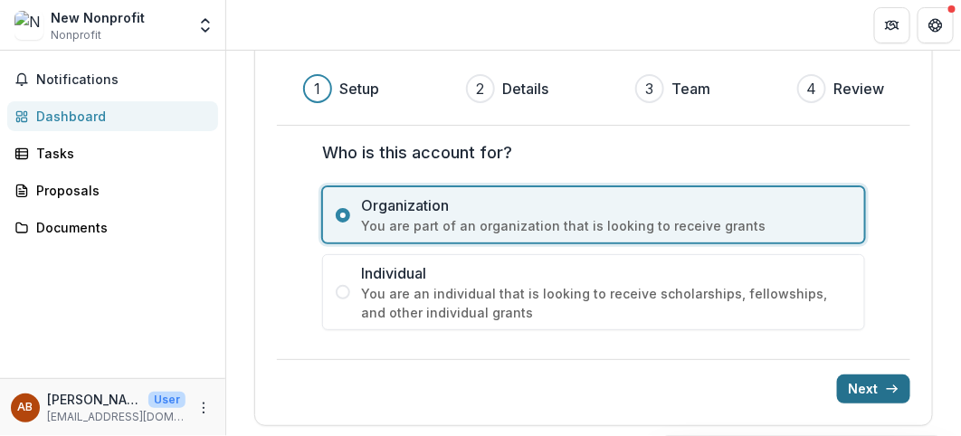
click at [858, 378] on button "Next" at bounding box center [873, 389] width 73 height 29
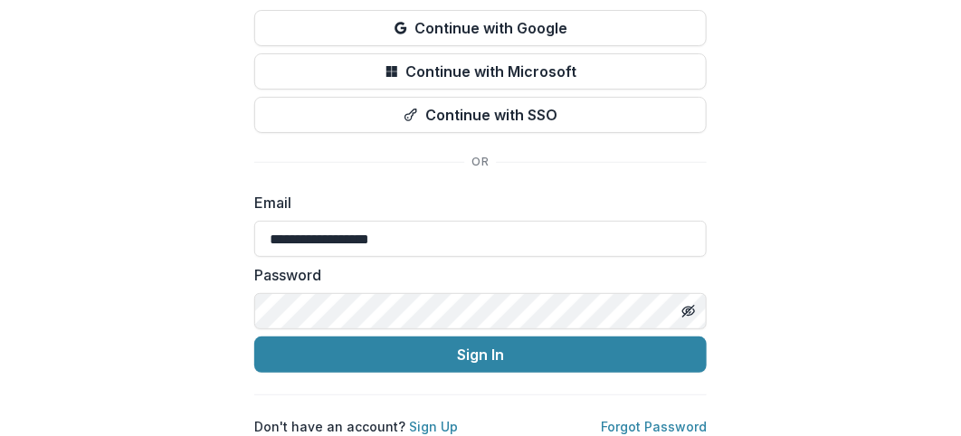
scroll to position [155, 0]
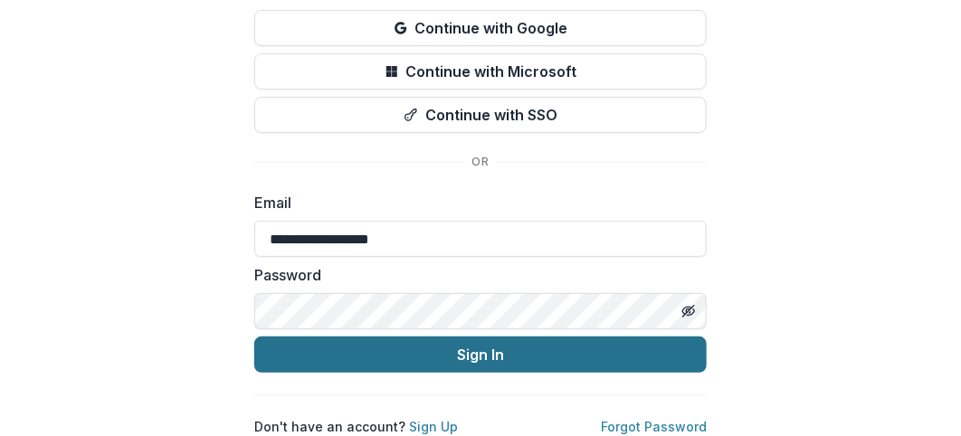
click at [470, 338] on button "Sign In" at bounding box center [480, 355] width 452 height 36
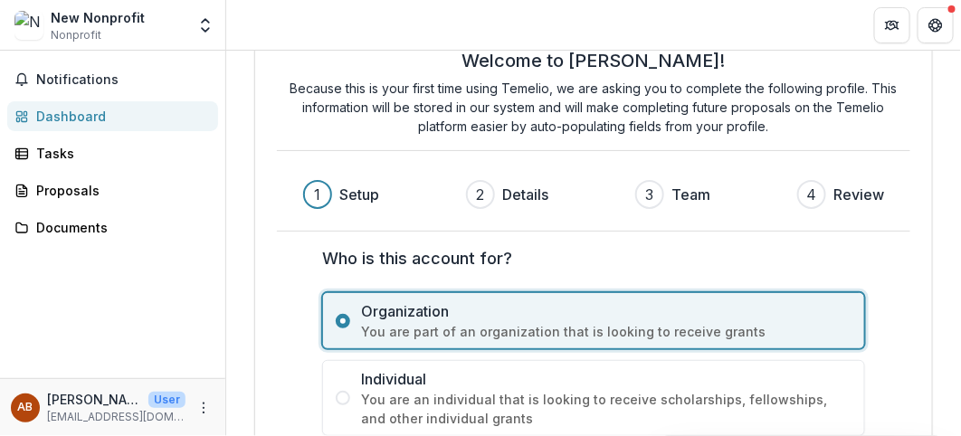
scroll to position [166, 0]
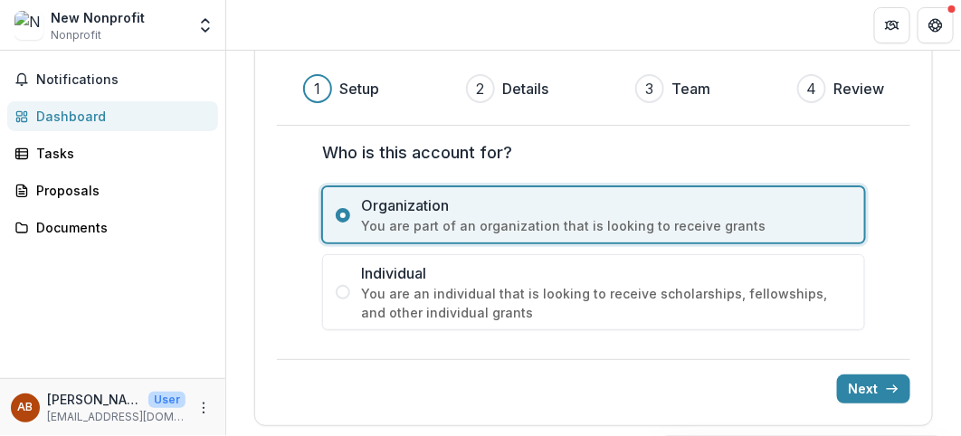
click at [376, 300] on span "You are an individual that is looking to receive scholarships, fellowships, and…" at bounding box center [606, 303] width 490 height 38
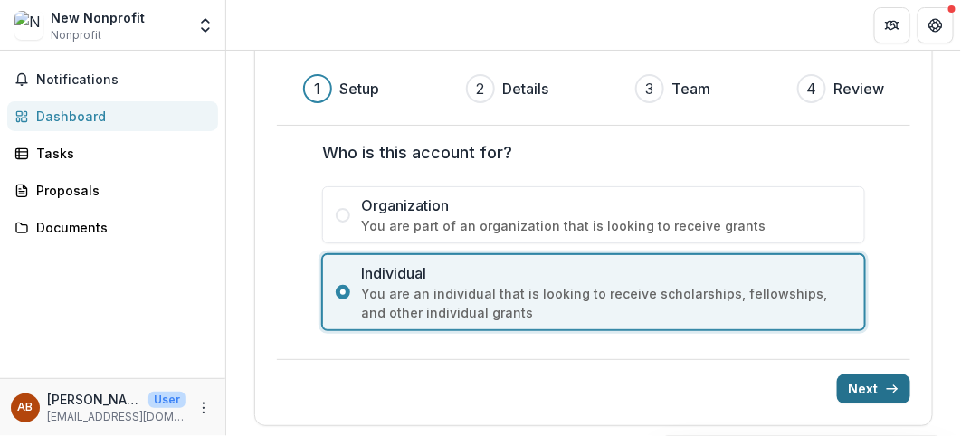
click at [858, 382] on button "Next" at bounding box center [873, 389] width 73 height 29
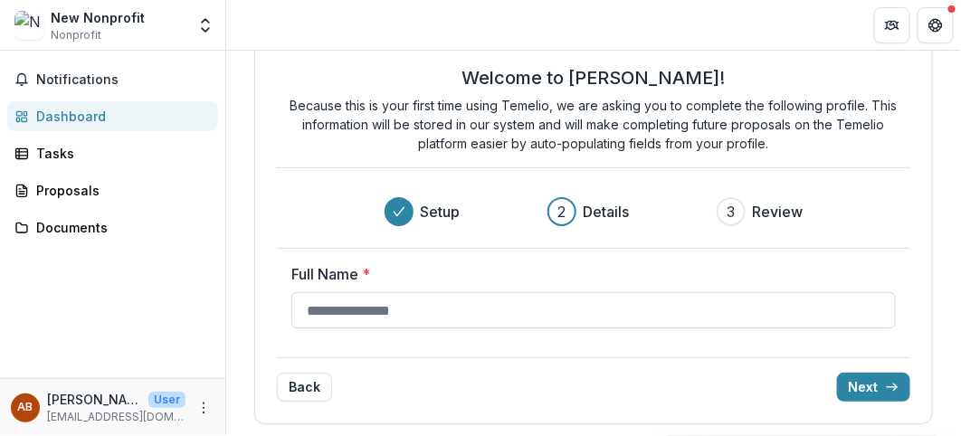
click at [347, 307] on input "Full Name *" at bounding box center [593, 310] width 604 height 36
click at [360, 311] on input "Full Name *" at bounding box center [593, 310] width 604 height 36
type input "**********"
click at [849, 381] on button "Next" at bounding box center [873, 387] width 73 height 29
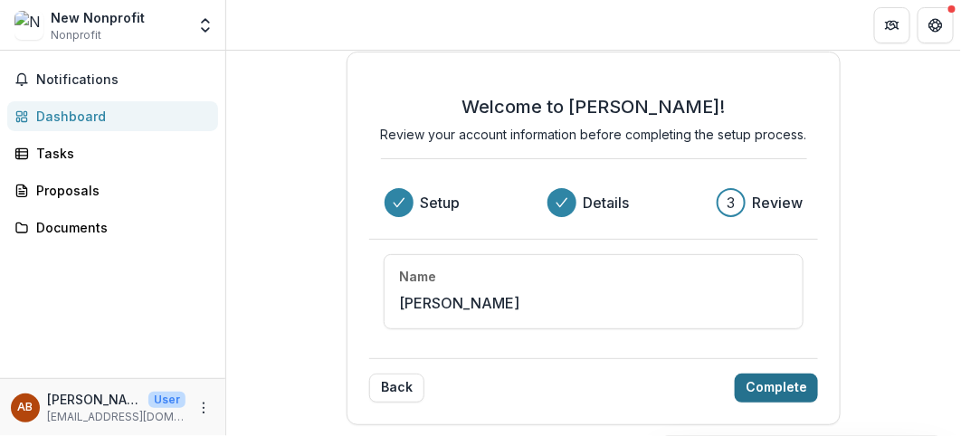
click at [787, 378] on button "Complete" at bounding box center [776, 388] width 83 height 29
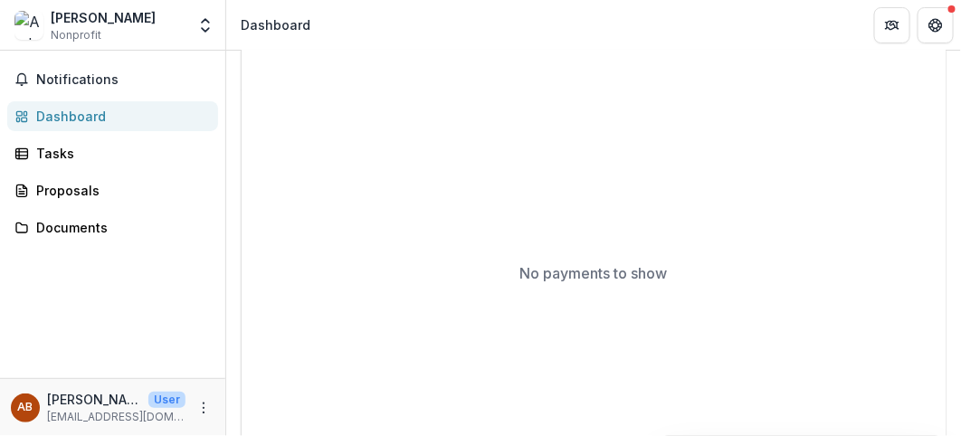
scroll to position [0, 0]
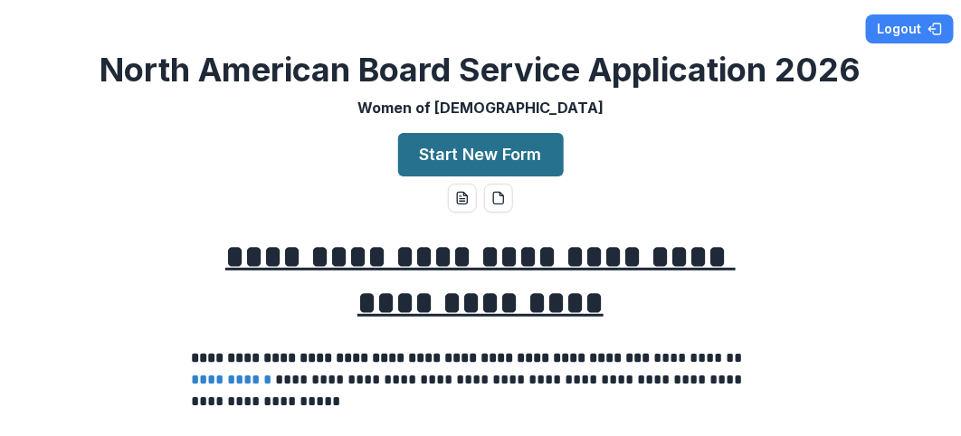
click at [478, 151] on button "Start New Form" at bounding box center [481, 154] width 166 height 43
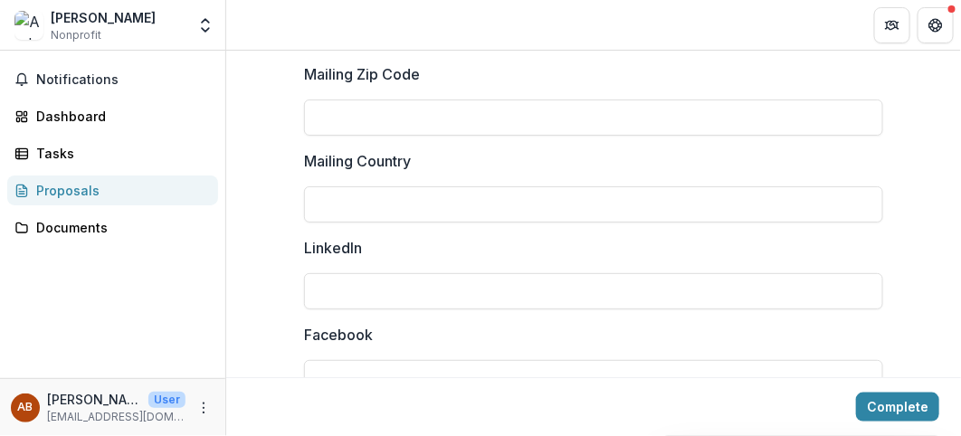
scroll to position [2345, 0]
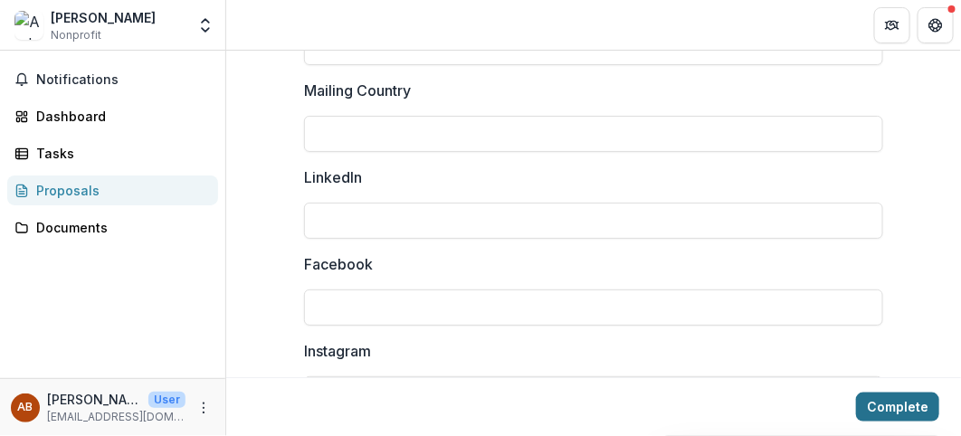
click at [893, 407] on button "Complete" at bounding box center [897, 407] width 83 height 29
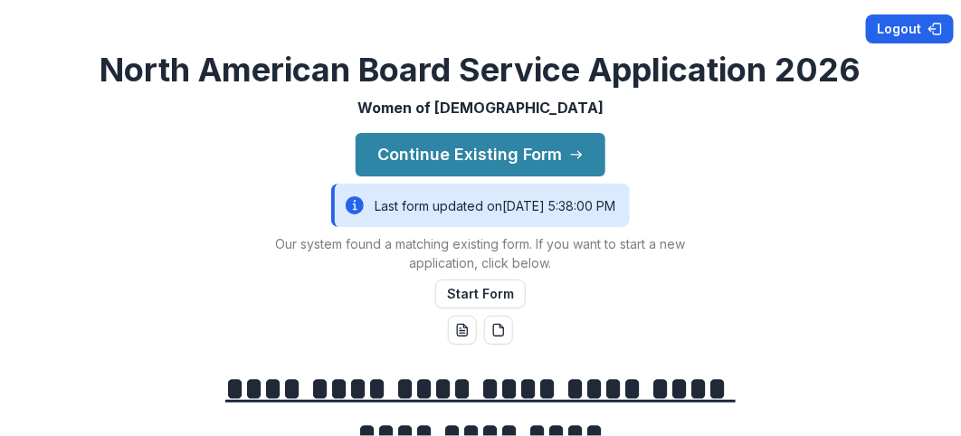
click at [909, 23] on button "Logout" at bounding box center [910, 28] width 88 height 29
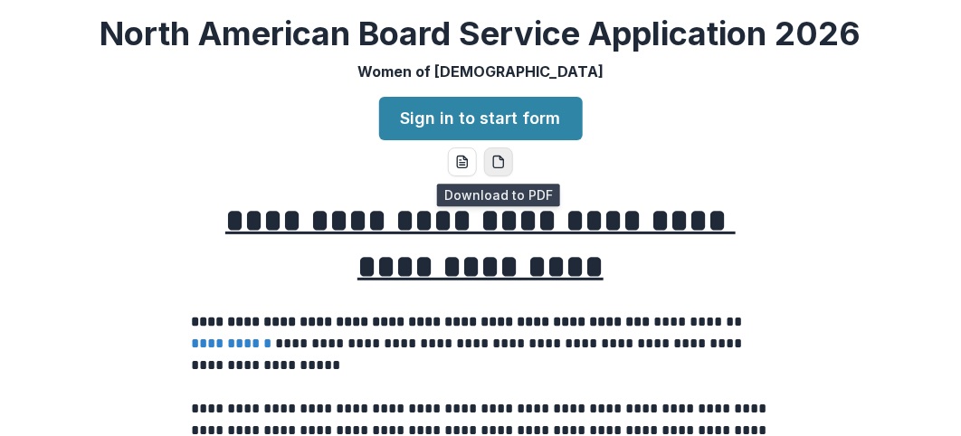
click icon "pdf-download"
click div "**********"
click icon "word-download"
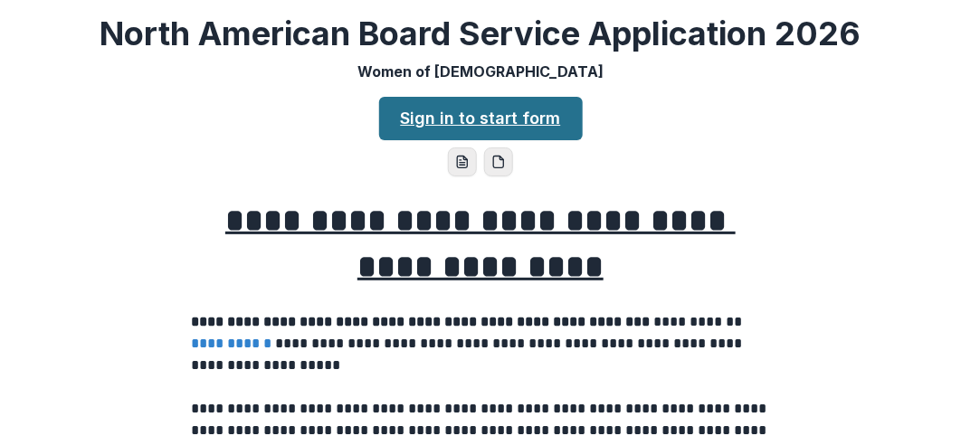
click link "Sign in to start form"
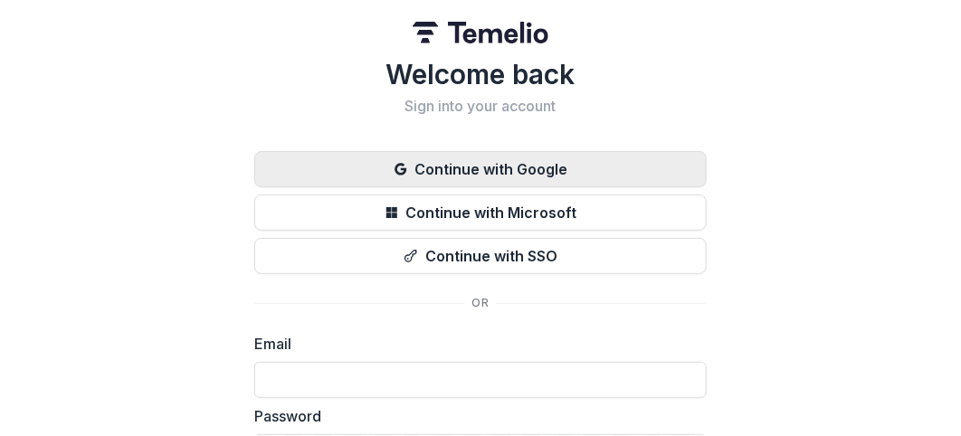
click at [465, 166] on button "Continue with Google" at bounding box center [480, 169] width 452 height 36
